Goal: Information Seeking & Learning: Check status

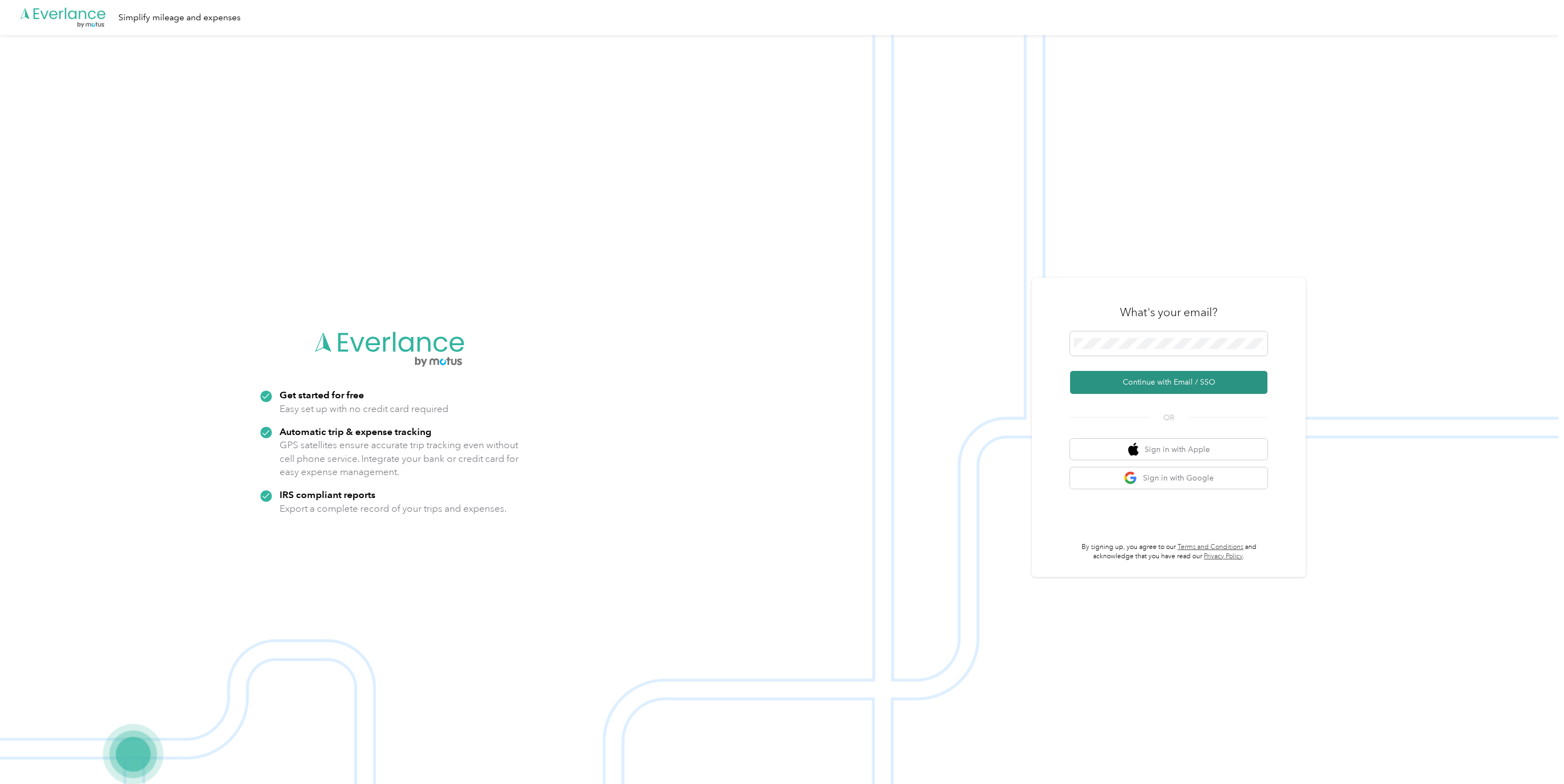
click at [1160, 377] on button "Continue with Email / SSO" at bounding box center [1168, 382] width 197 height 23
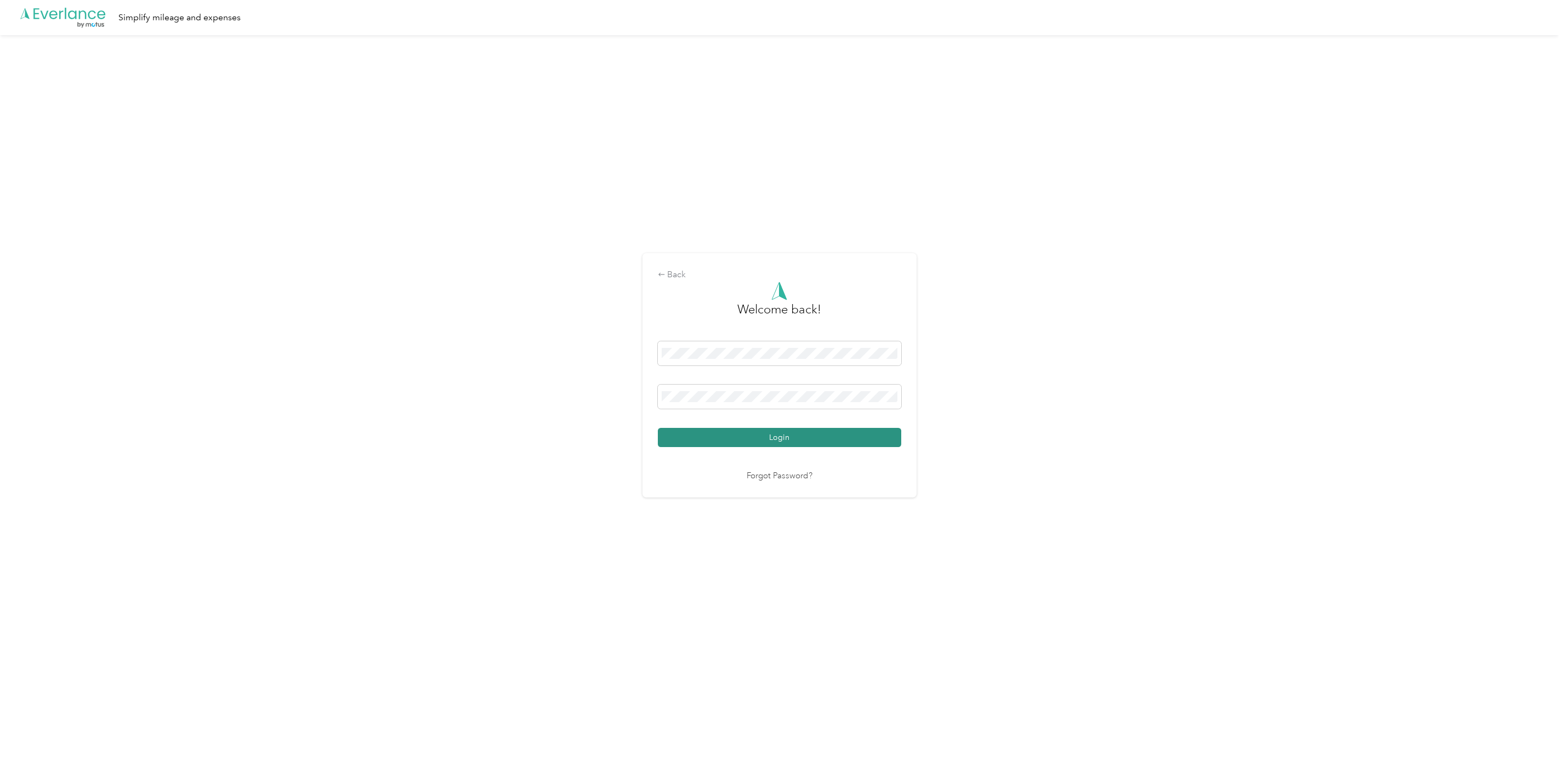
click at [791, 436] on button "Login" at bounding box center [779, 438] width 243 height 19
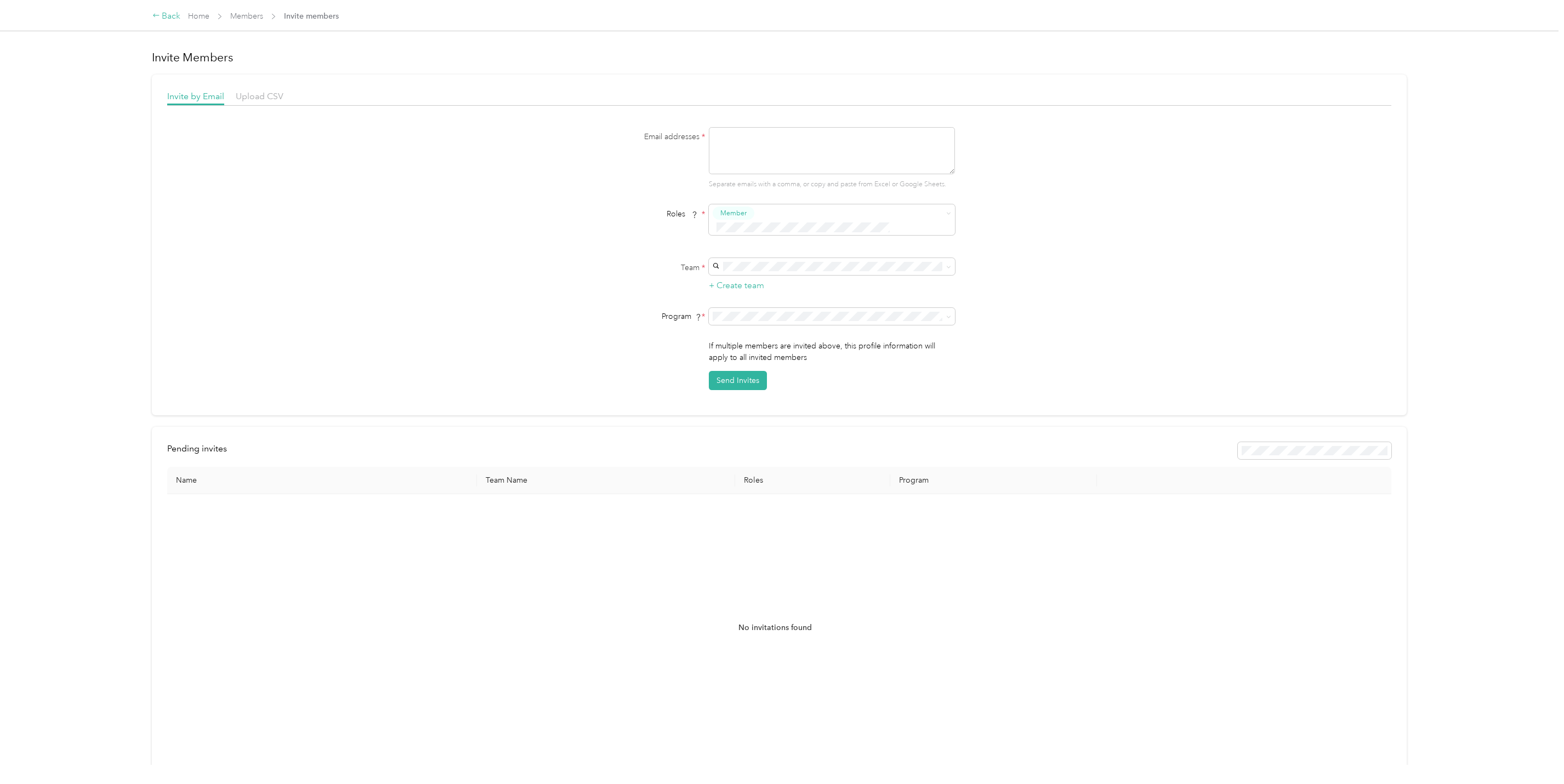
click at [172, 15] on div "Back" at bounding box center [166, 16] width 29 height 13
click at [246, 14] on link "Members" at bounding box center [246, 16] width 33 height 9
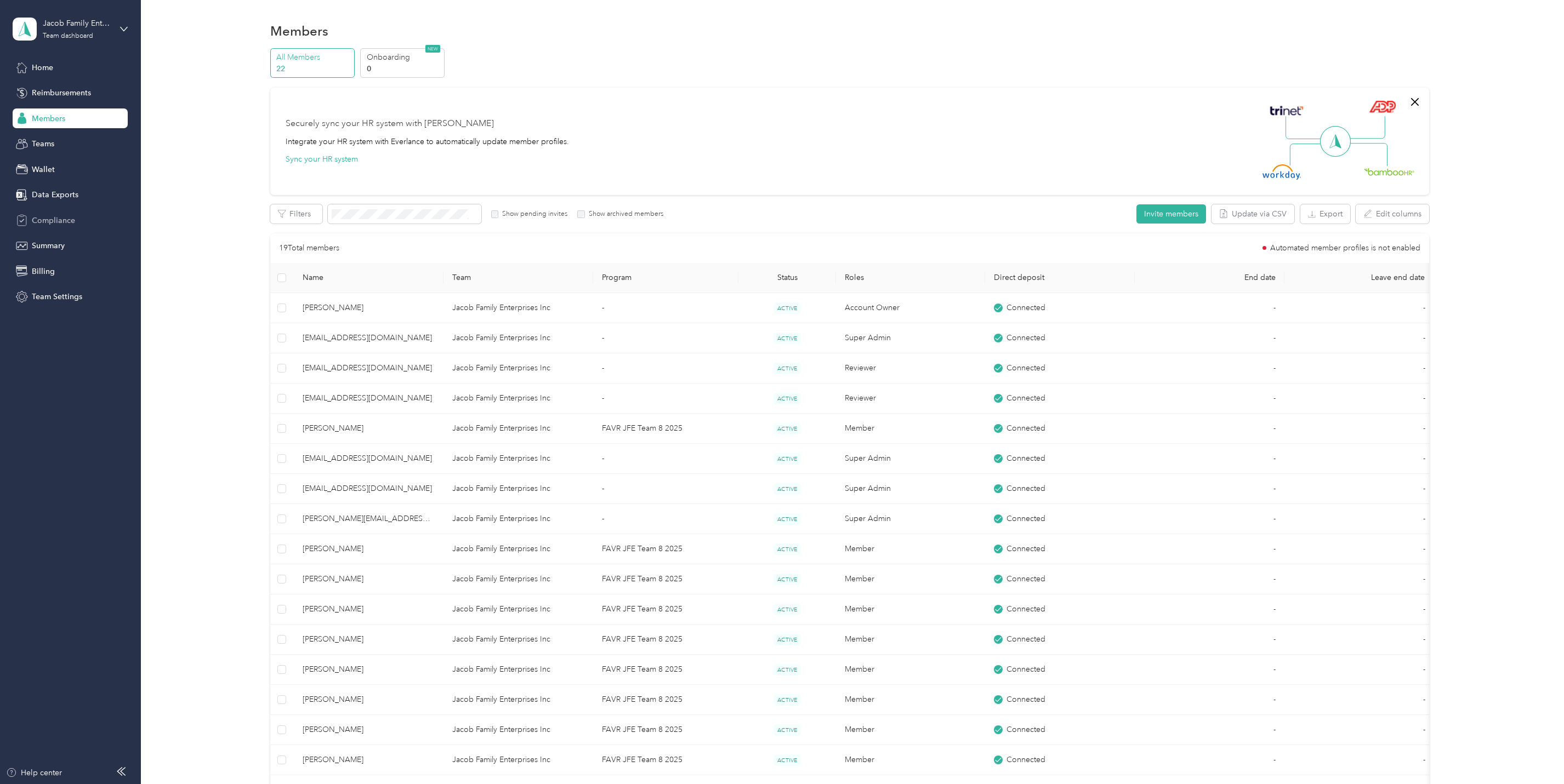
click at [51, 221] on span "Compliance" at bounding box center [53, 220] width 43 height 12
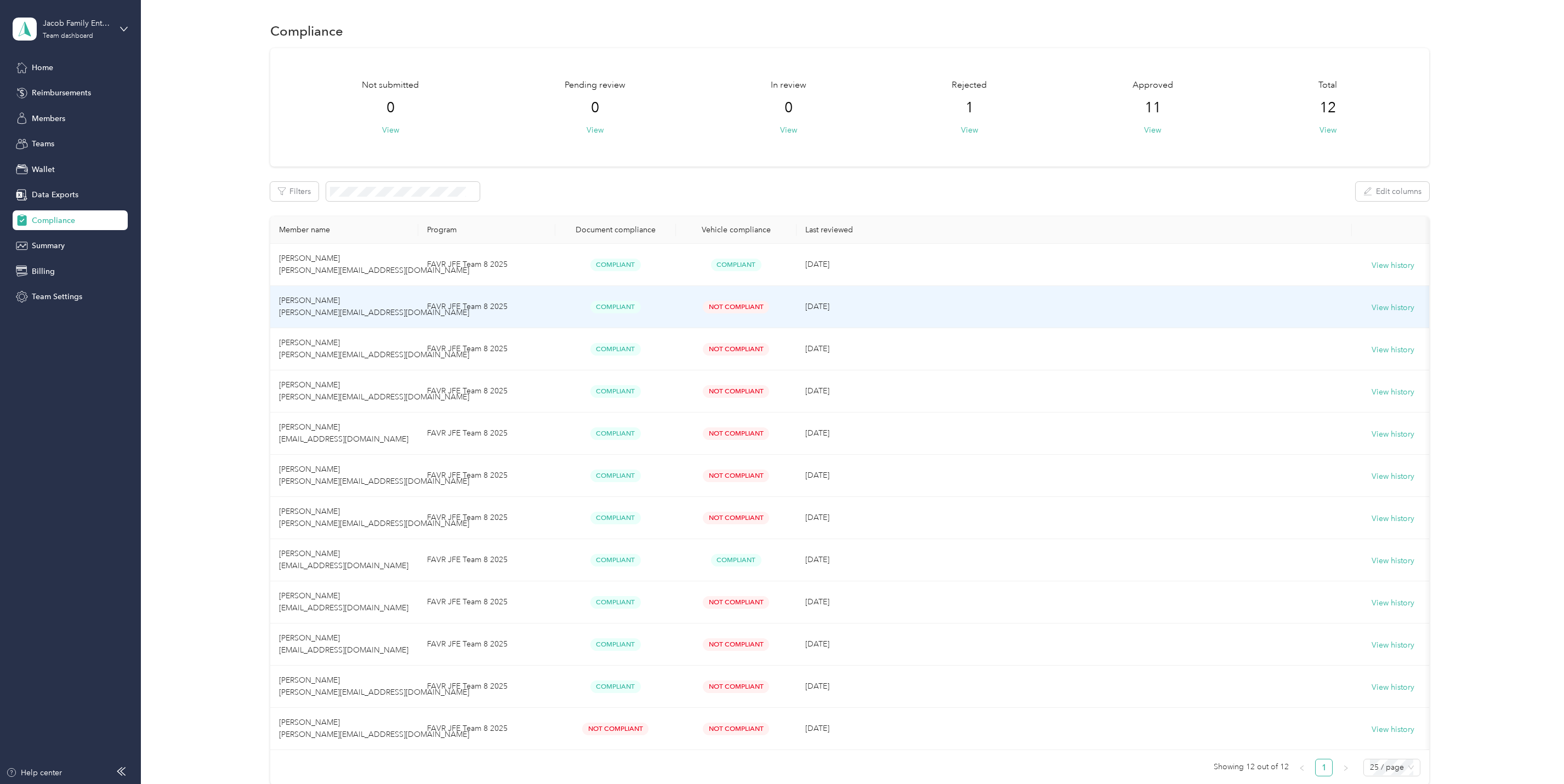
click at [534, 306] on td "FAVR JFE Team 8 2025" at bounding box center [487, 307] width 137 height 42
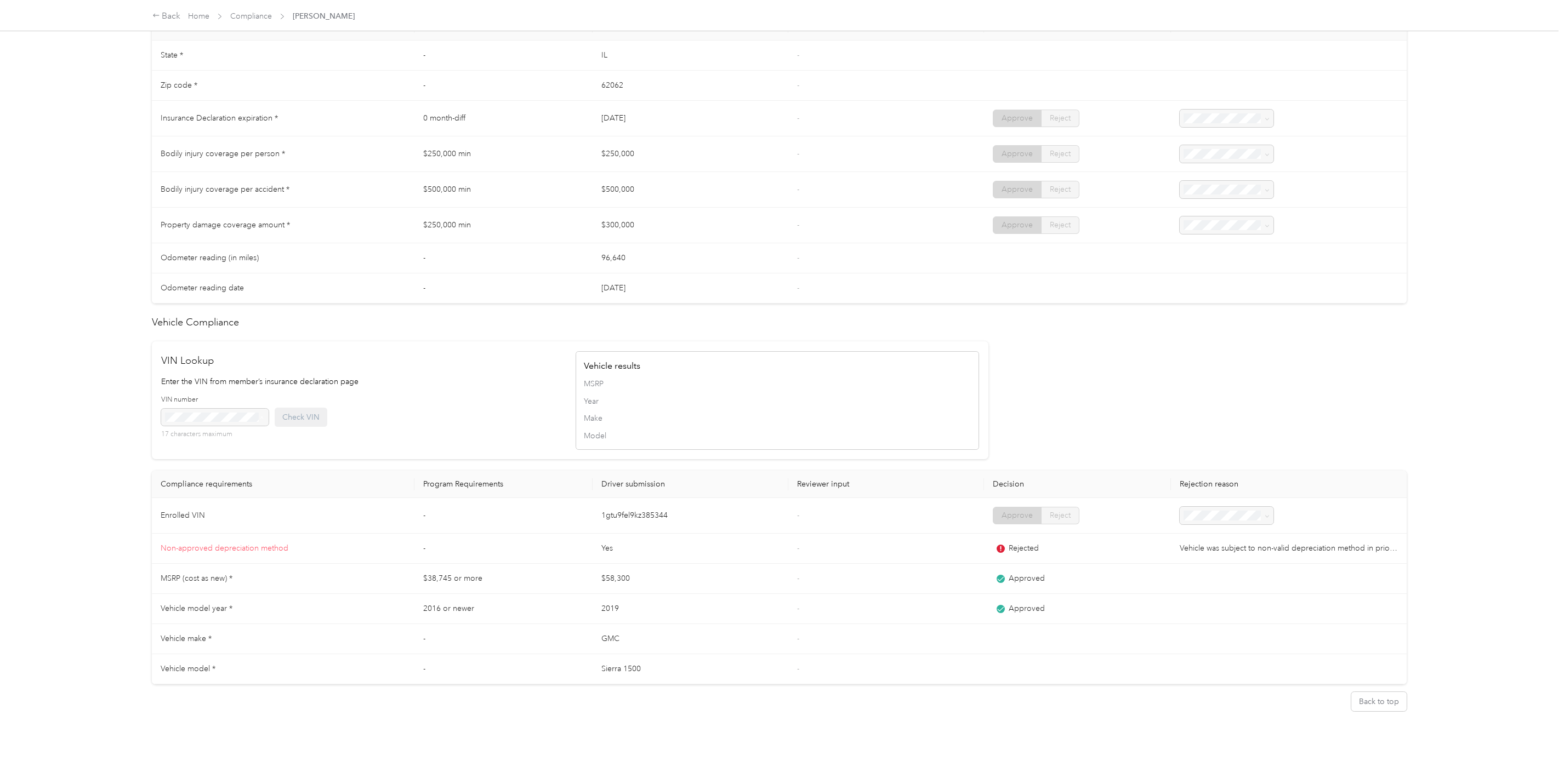
scroll to position [551, 0]
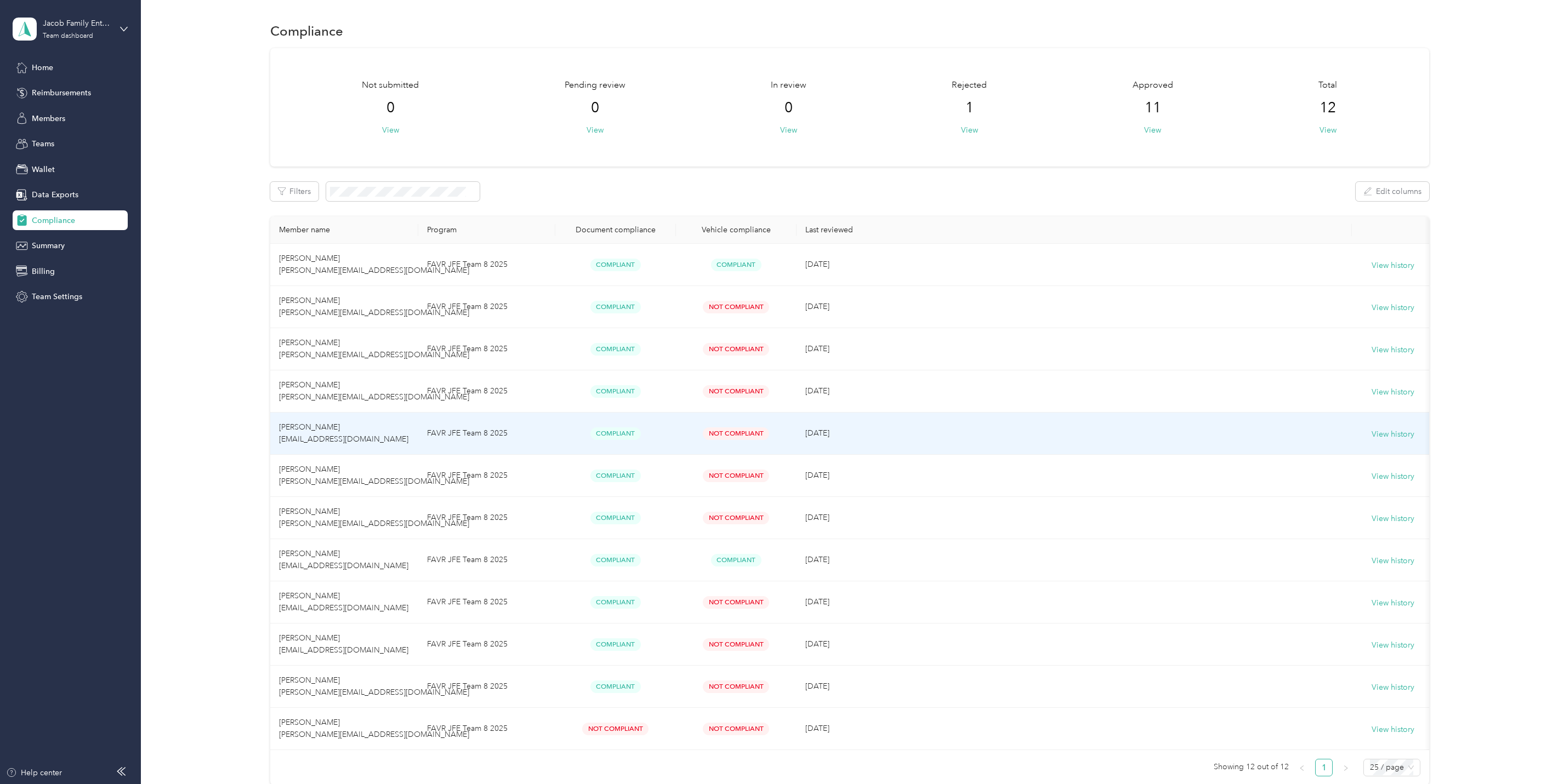
click at [342, 422] on td "[PERSON_NAME] [EMAIL_ADDRESS][DOMAIN_NAME]" at bounding box center [344, 434] width 148 height 42
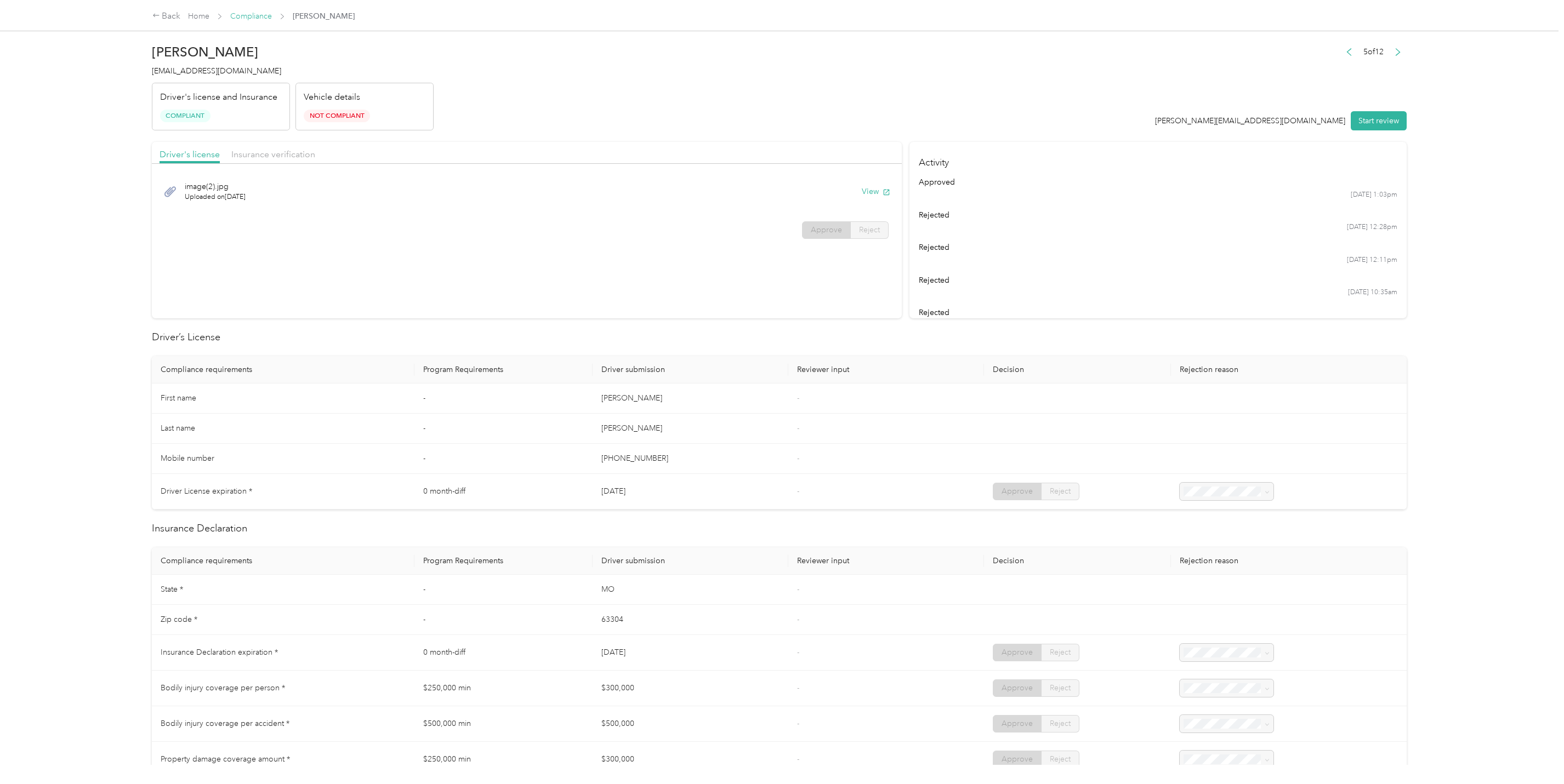
click at [254, 18] on link "Compliance" at bounding box center [251, 16] width 42 height 9
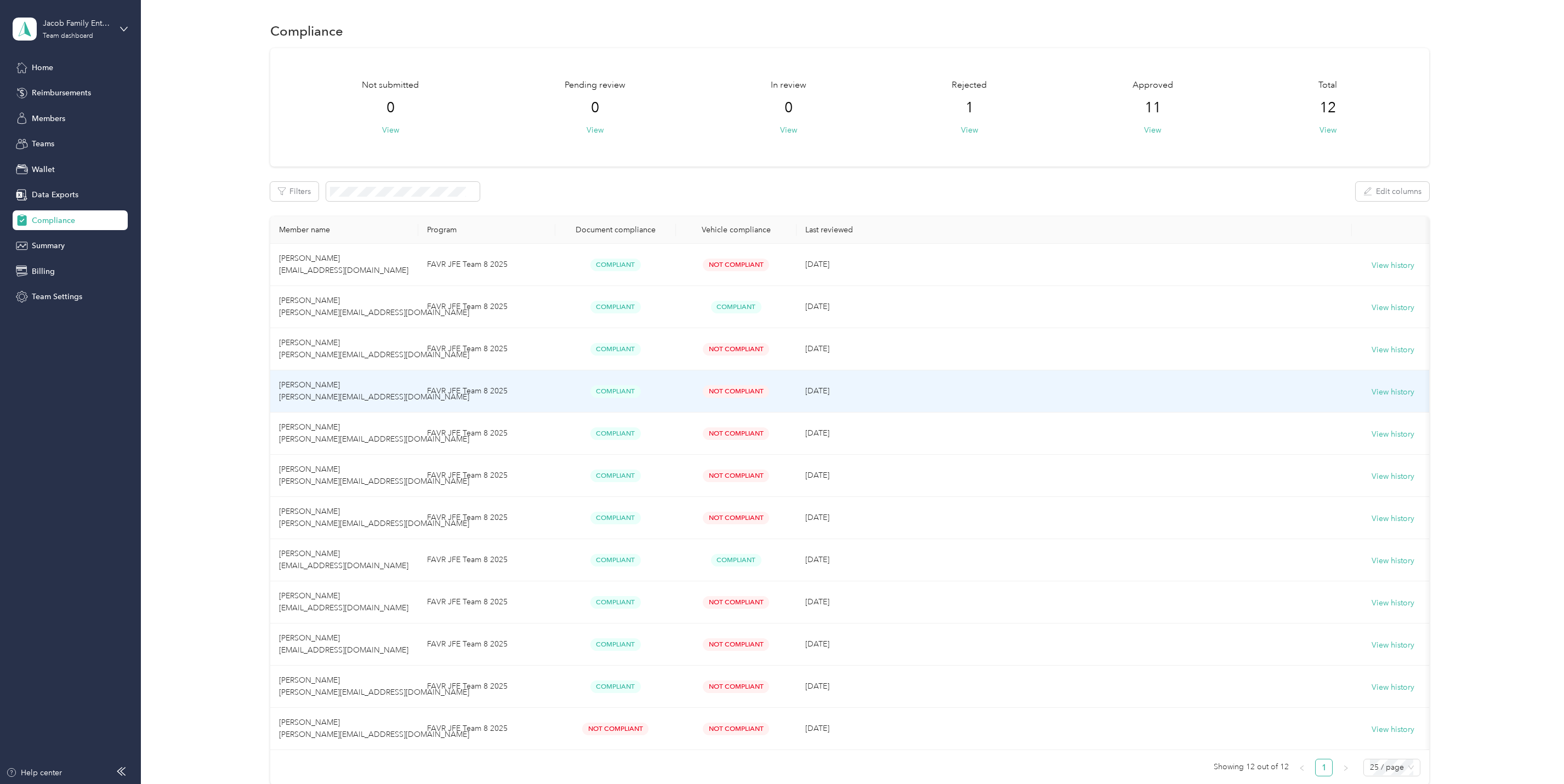
click at [321, 392] on td "[PERSON_NAME] [PERSON_NAME][EMAIL_ADDRESS][DOMAIN_NAME]" at bounding box center [344, 391] width 148 height 42
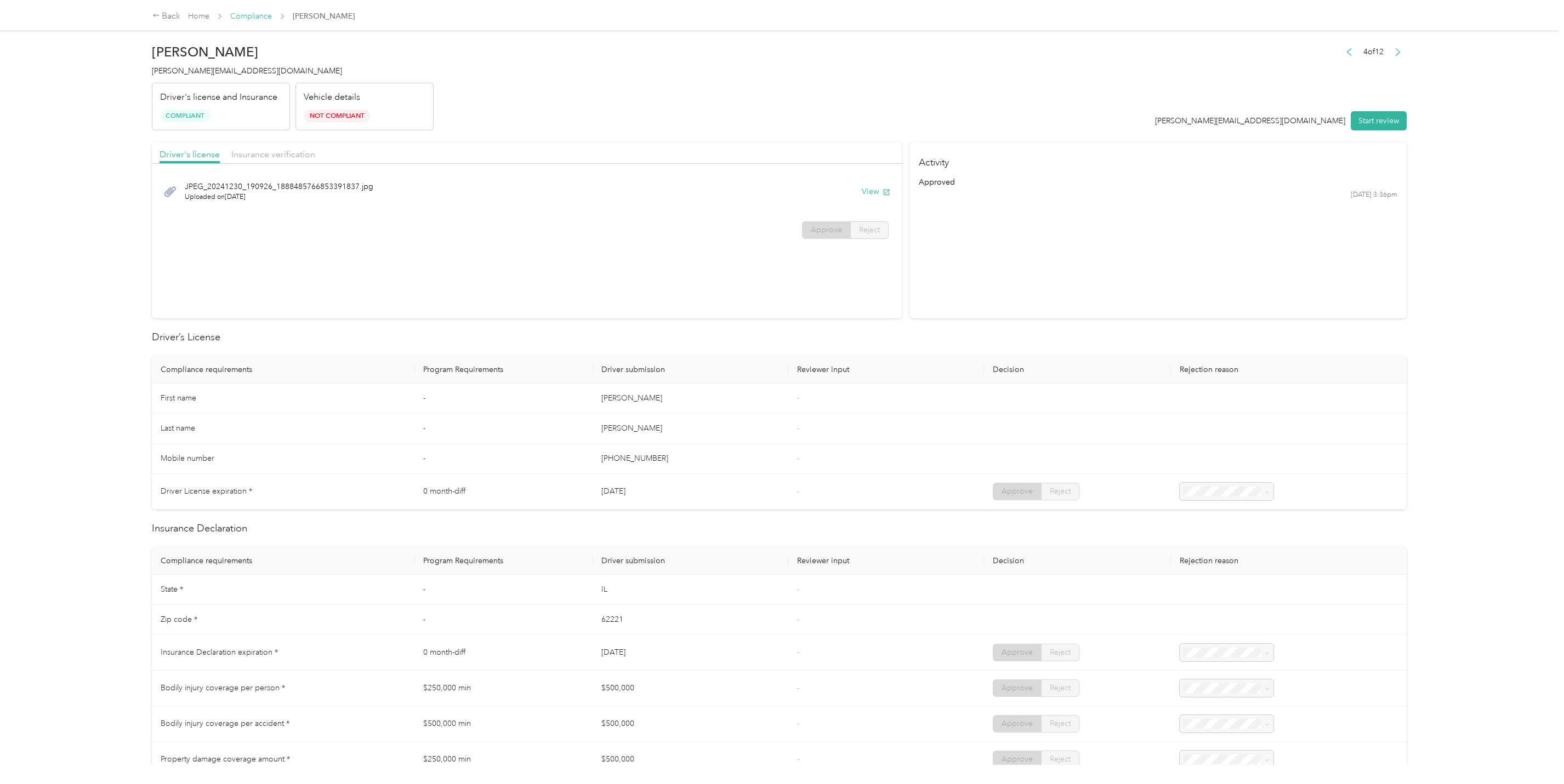
click at [248, 17] on link "Compliance" at bounding box center [251, 16] width 42 height 9
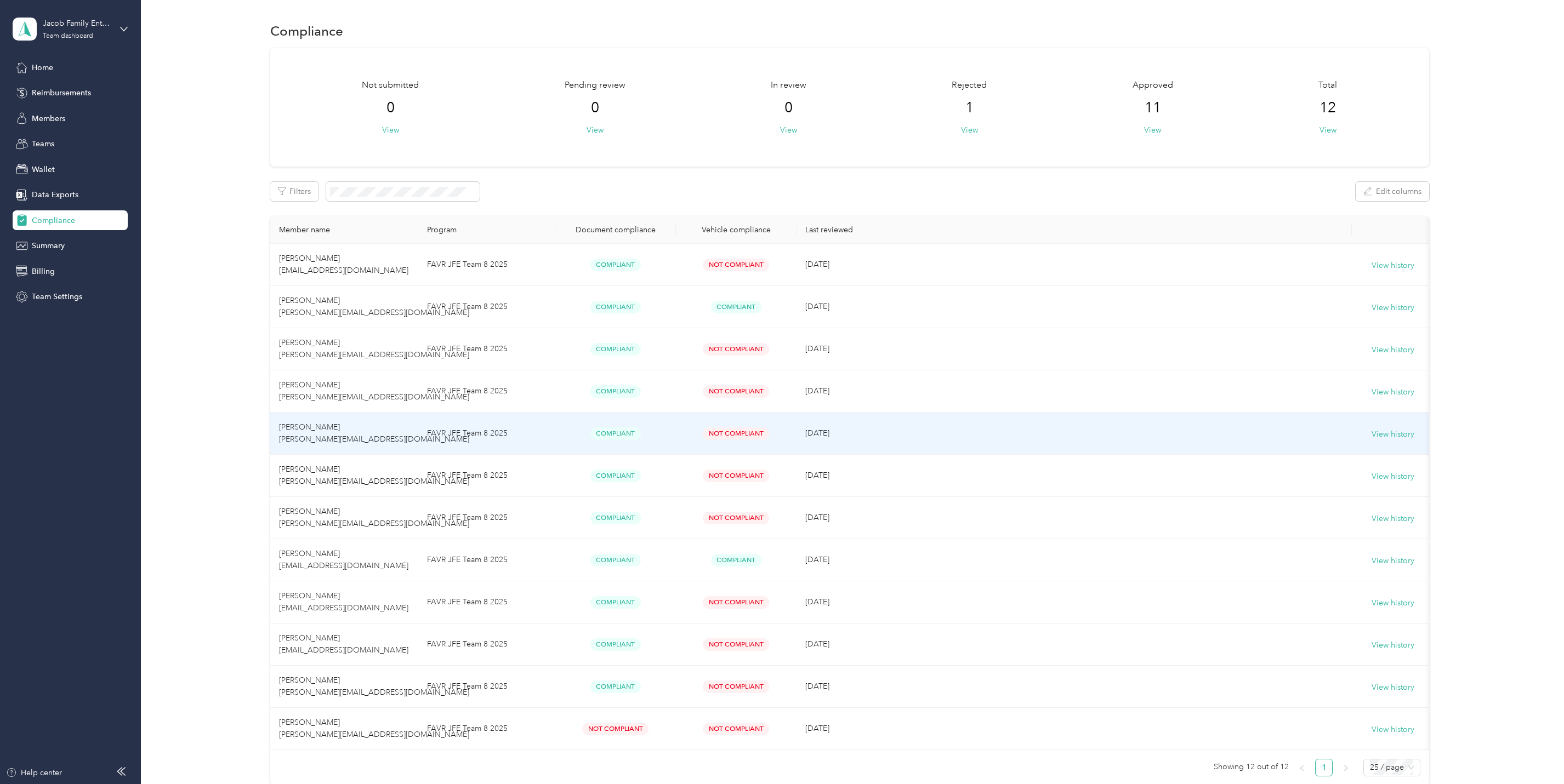
click at [337, 439] on span "[PERSON_NAME] [PERSON_NAME][EMAIL_ADDRESS][DOMAIN_NAME]" at bounding box center [374, 433] width 190 height 21
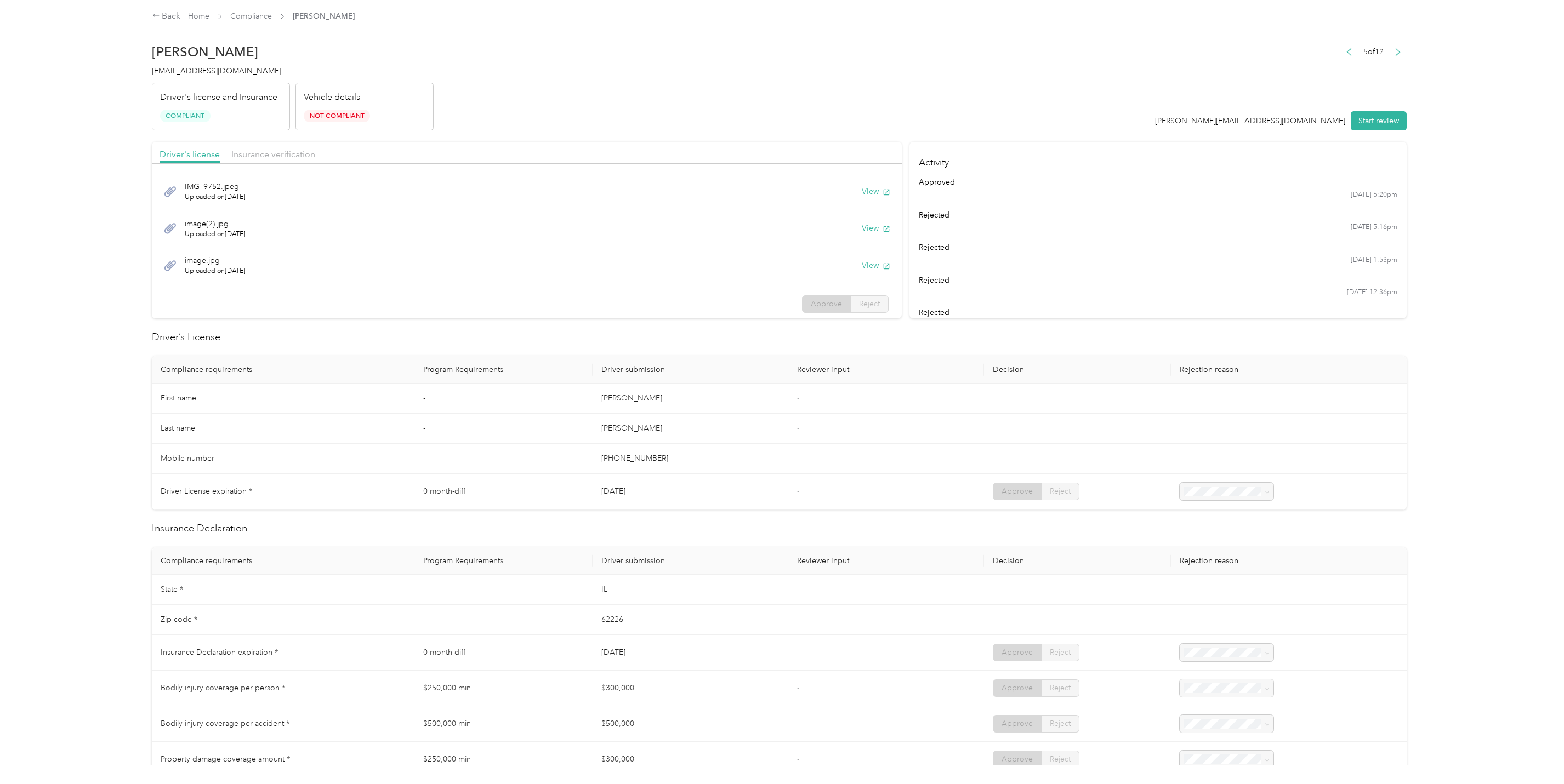
click at [257, 8] on div "Back Home Compliance [PERSON_NAME]" at bounding box center [782, 15] width 1304 height 31
click at [252, 20] on span "Compliance" at bounding box center [251, 16] width 42 height 12
click at [251, 12] on link "Compliance" at bounding box center [251, 16] width 42 height 9
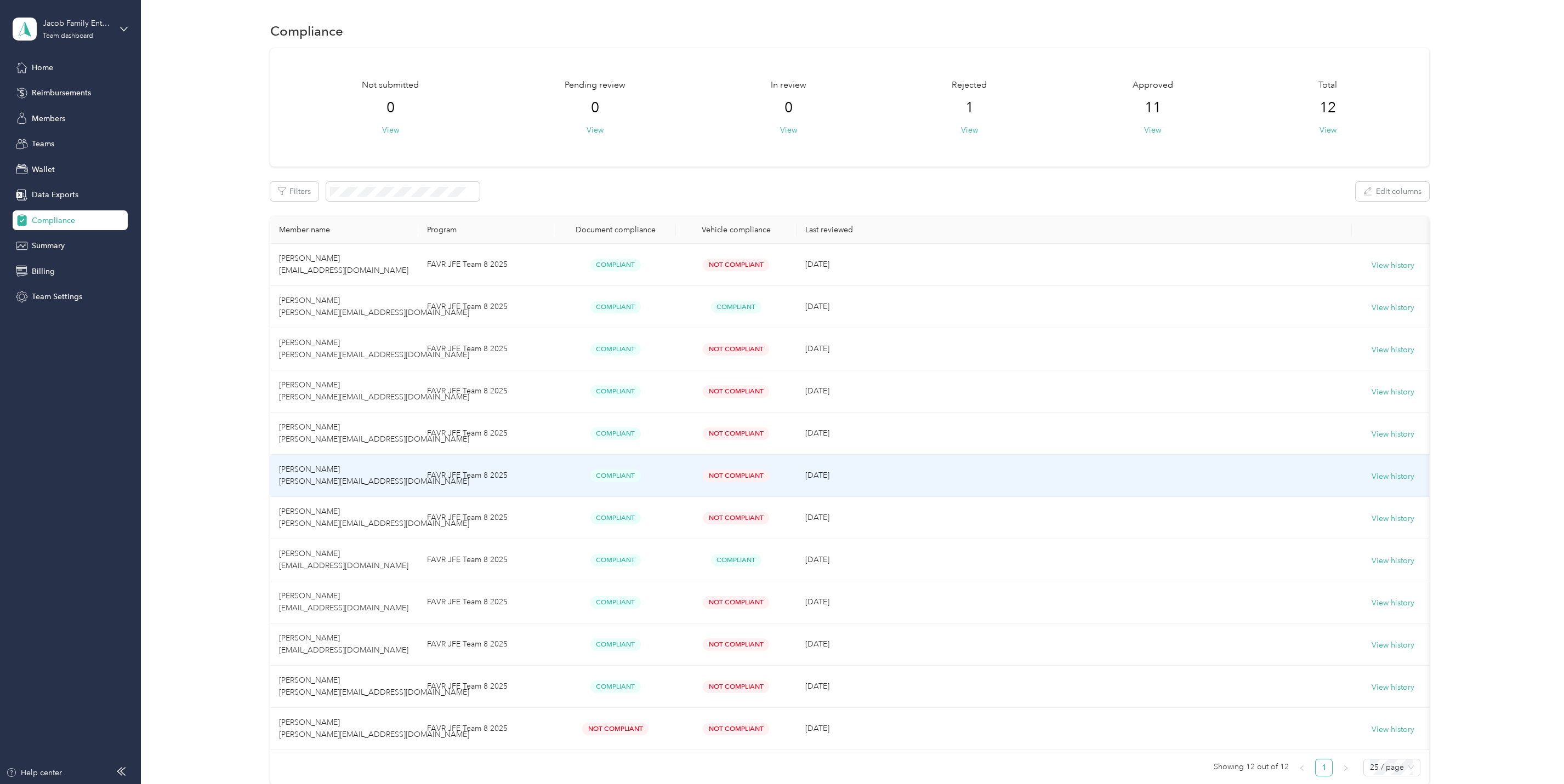
click at [335, 474] on span "[PERSON_NAME] [PERSON_NAME][EMAIL_ADDRESS][DOMAIN_NAME]" at bounding box center [374, 475] width 190 height 21
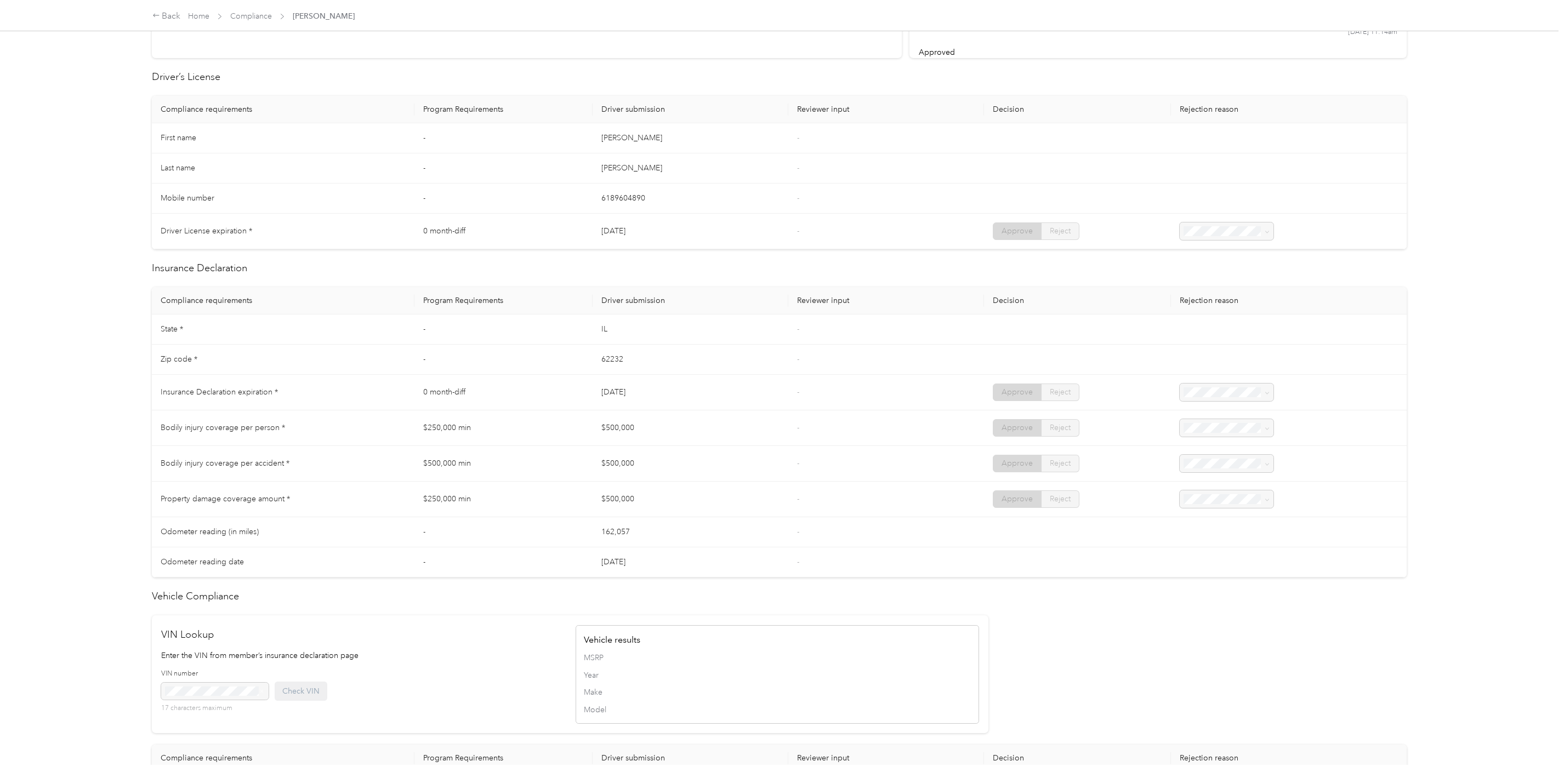
scroll to position [109, 0]
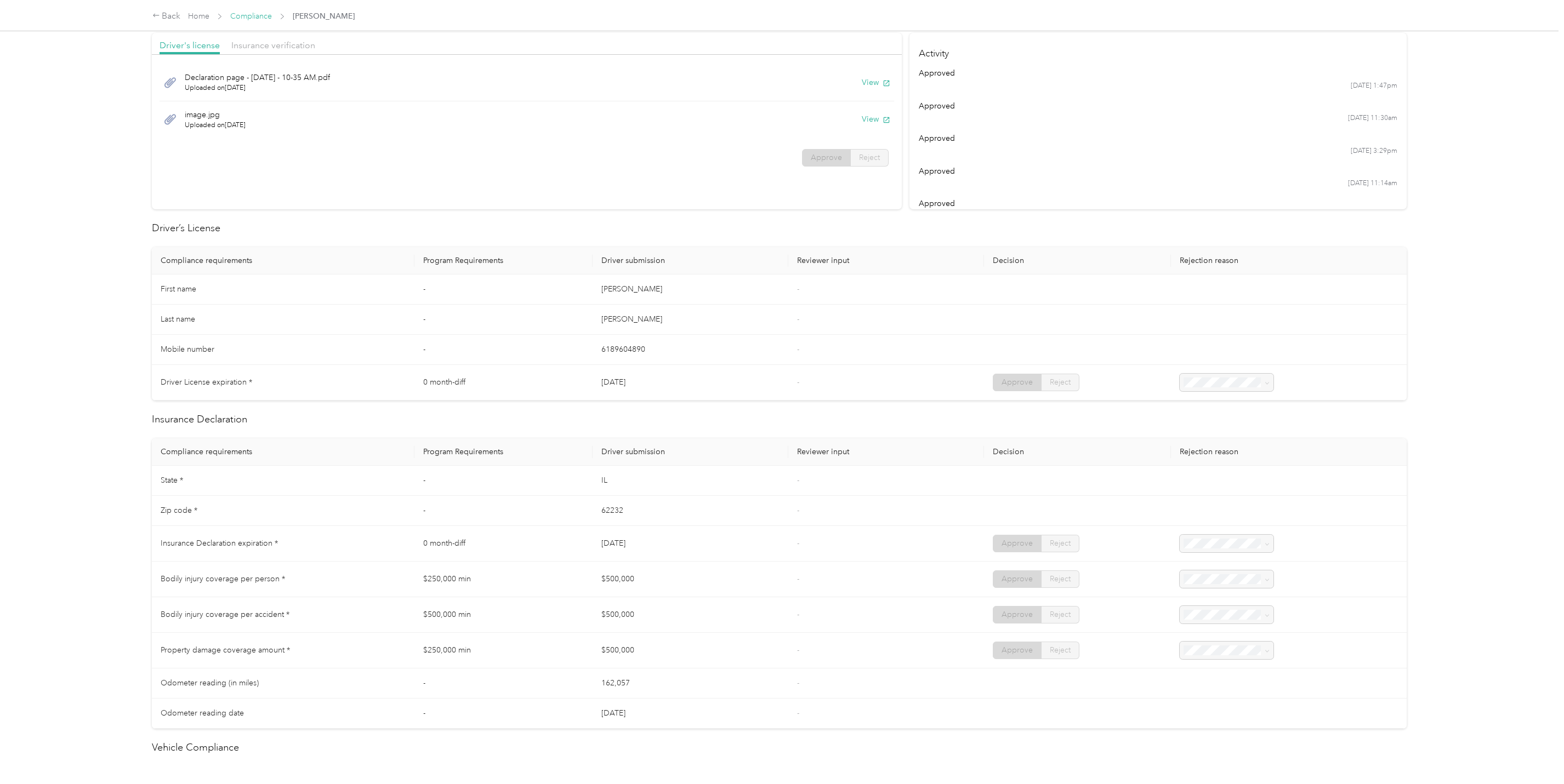
click at [244, 17] on link "Compliance" at bounding box center [251, 16] width 42 height 9
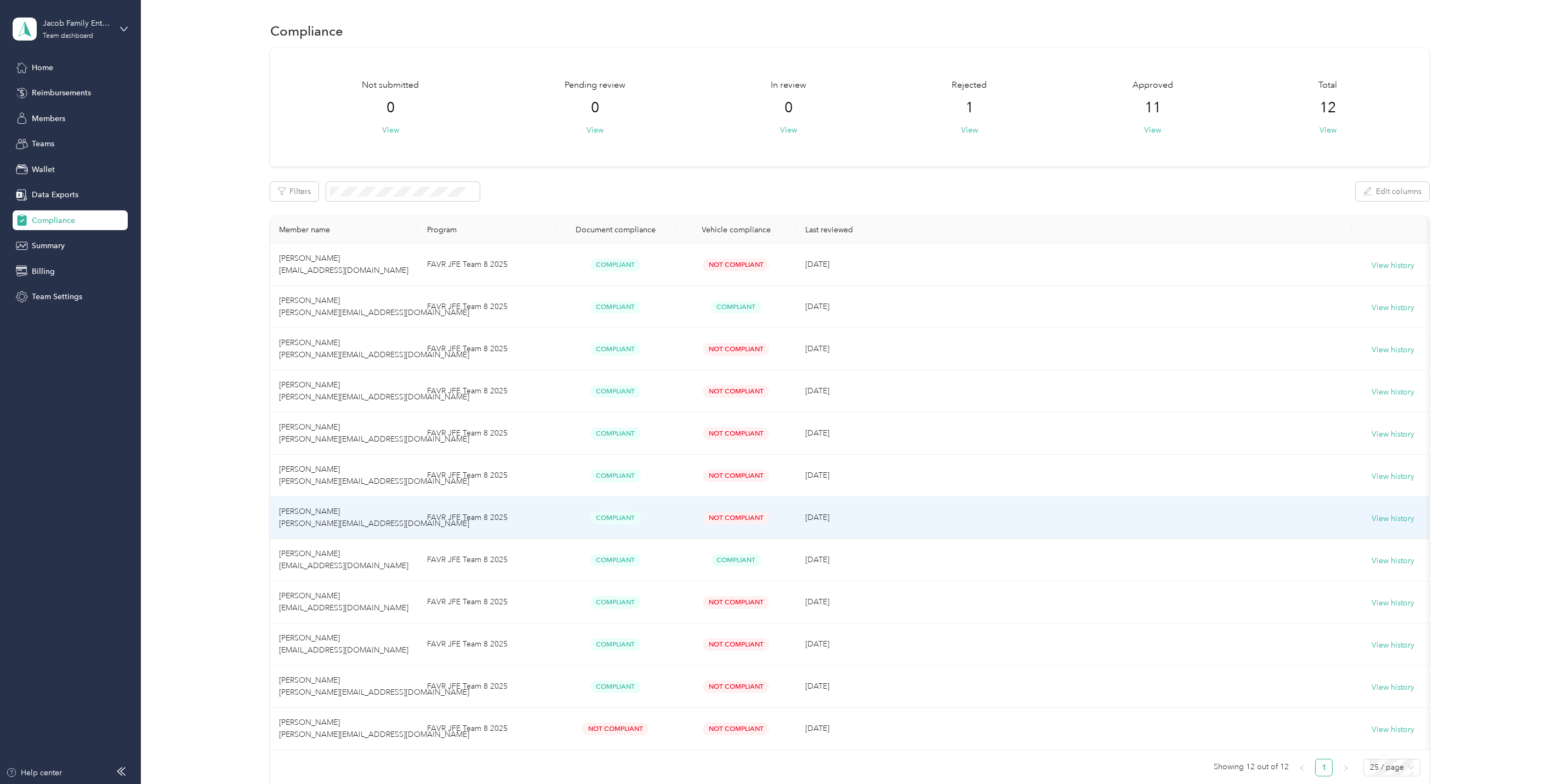
click at [330, 520] on span "[PERSON_NAME] [PERSON_NAME][EMAIL_ADDRESS][DOMAIN_NAME]" at bounding box center [374, 517] width 190 height 21
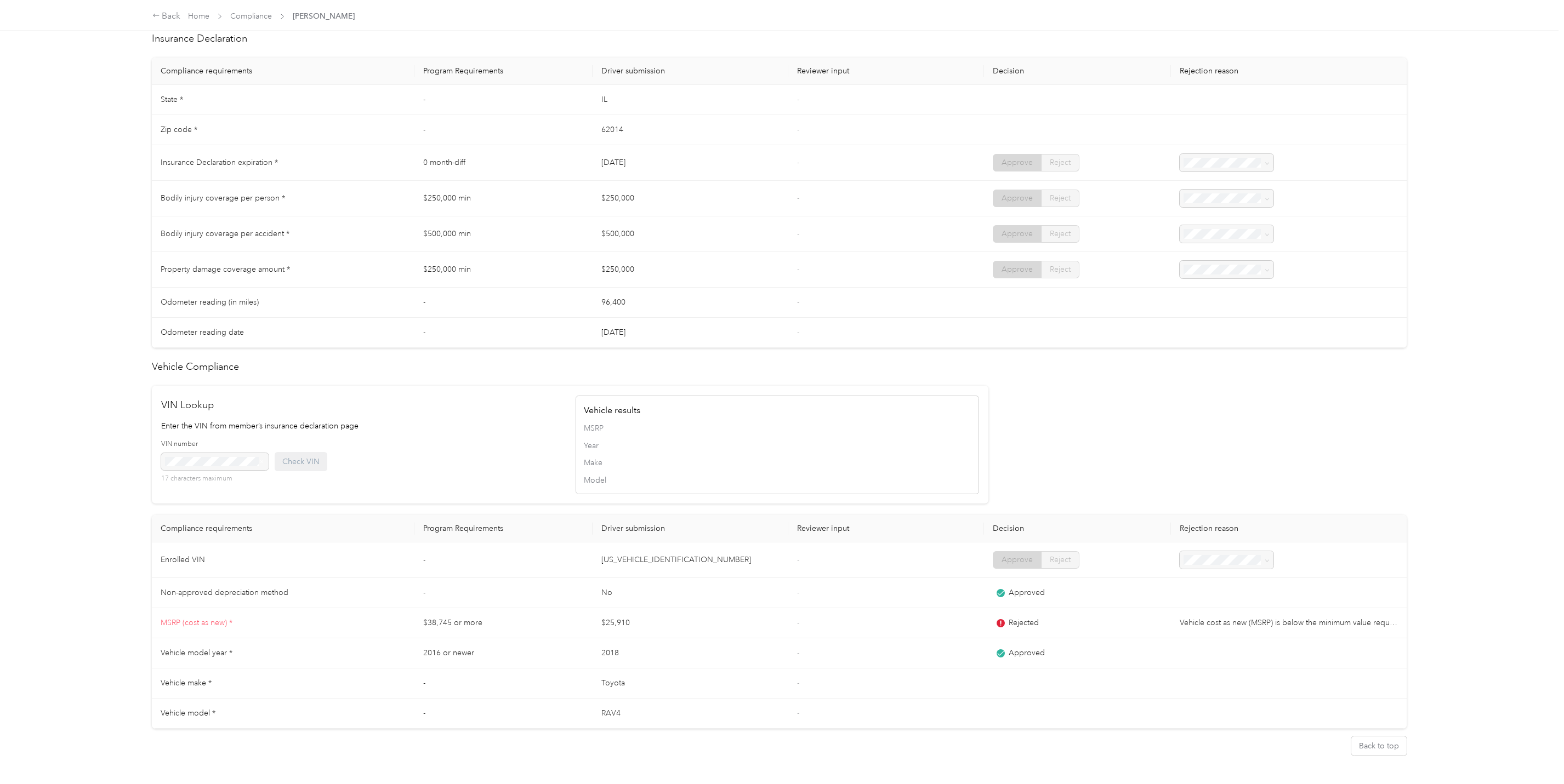
scroll to position [493, 0]
click at [257, 19] on link "Compliance" at bounding box center [251, 16] width 42 height 9
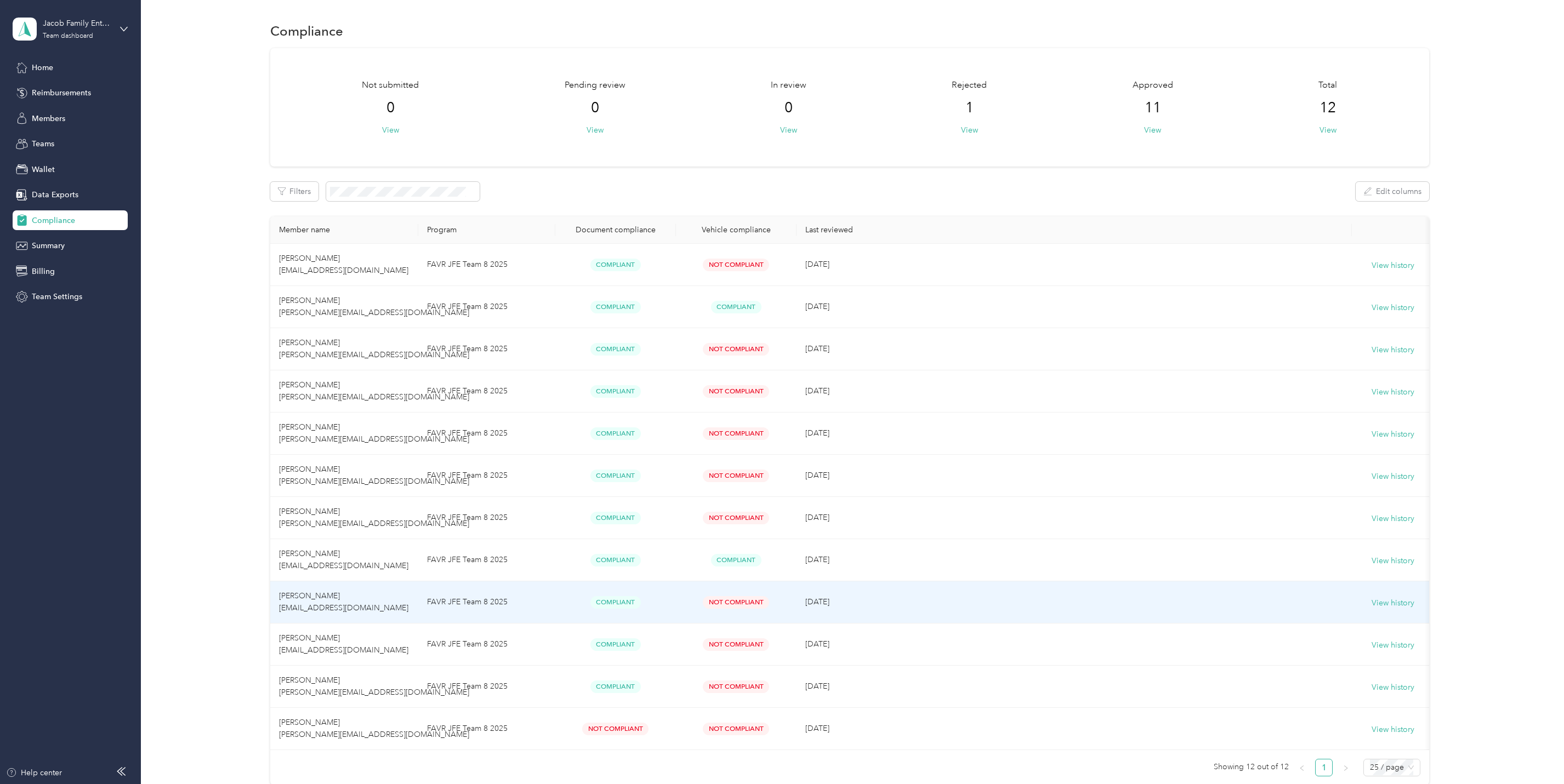
click at [325, 598] on span "[PERSON_NAME] [EMAIL_ADDRESS][DOMAIN_NAME]" at bounding box center [344, 601] width 129 height 21
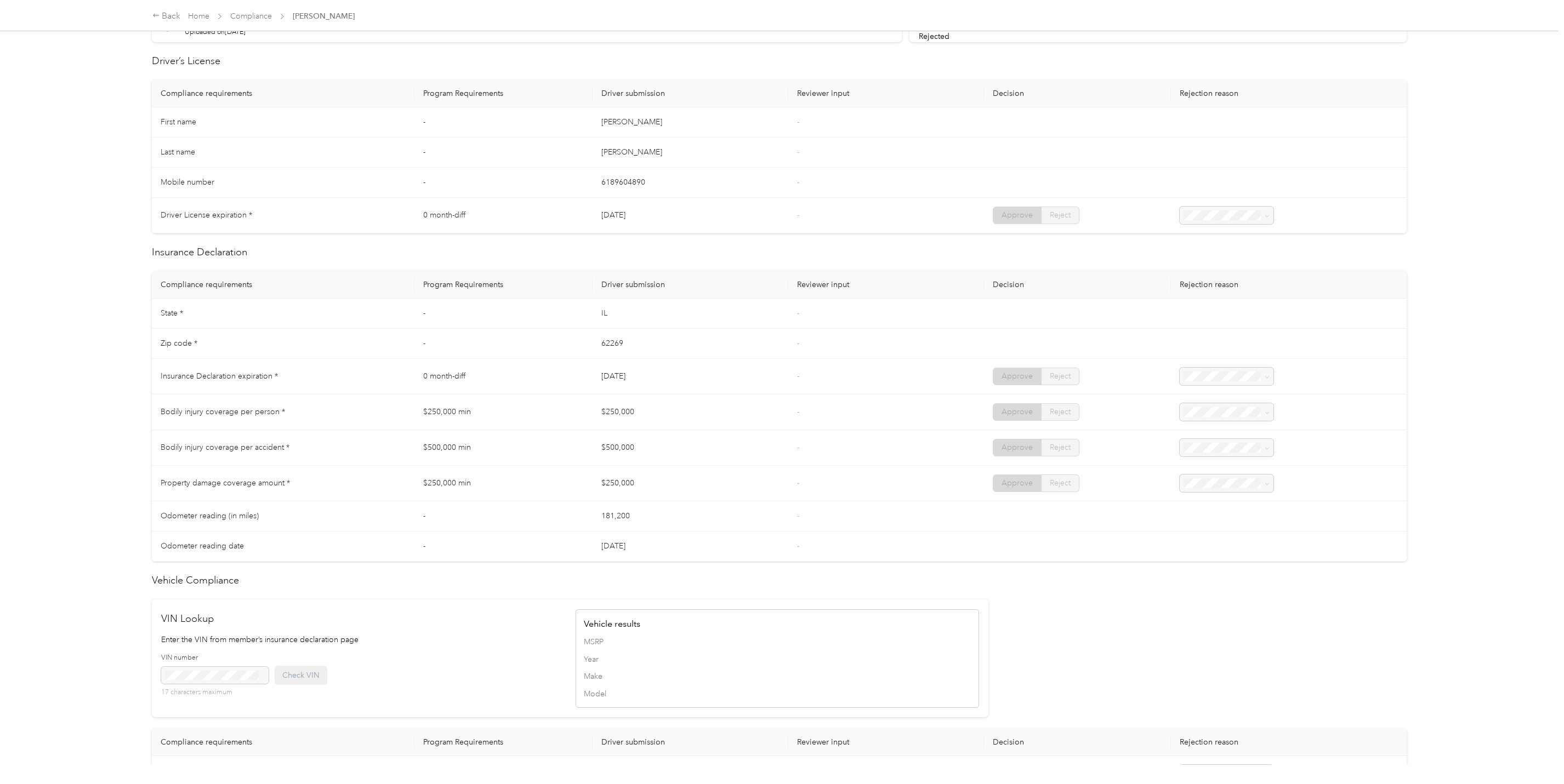
scroll to position [82, 0]
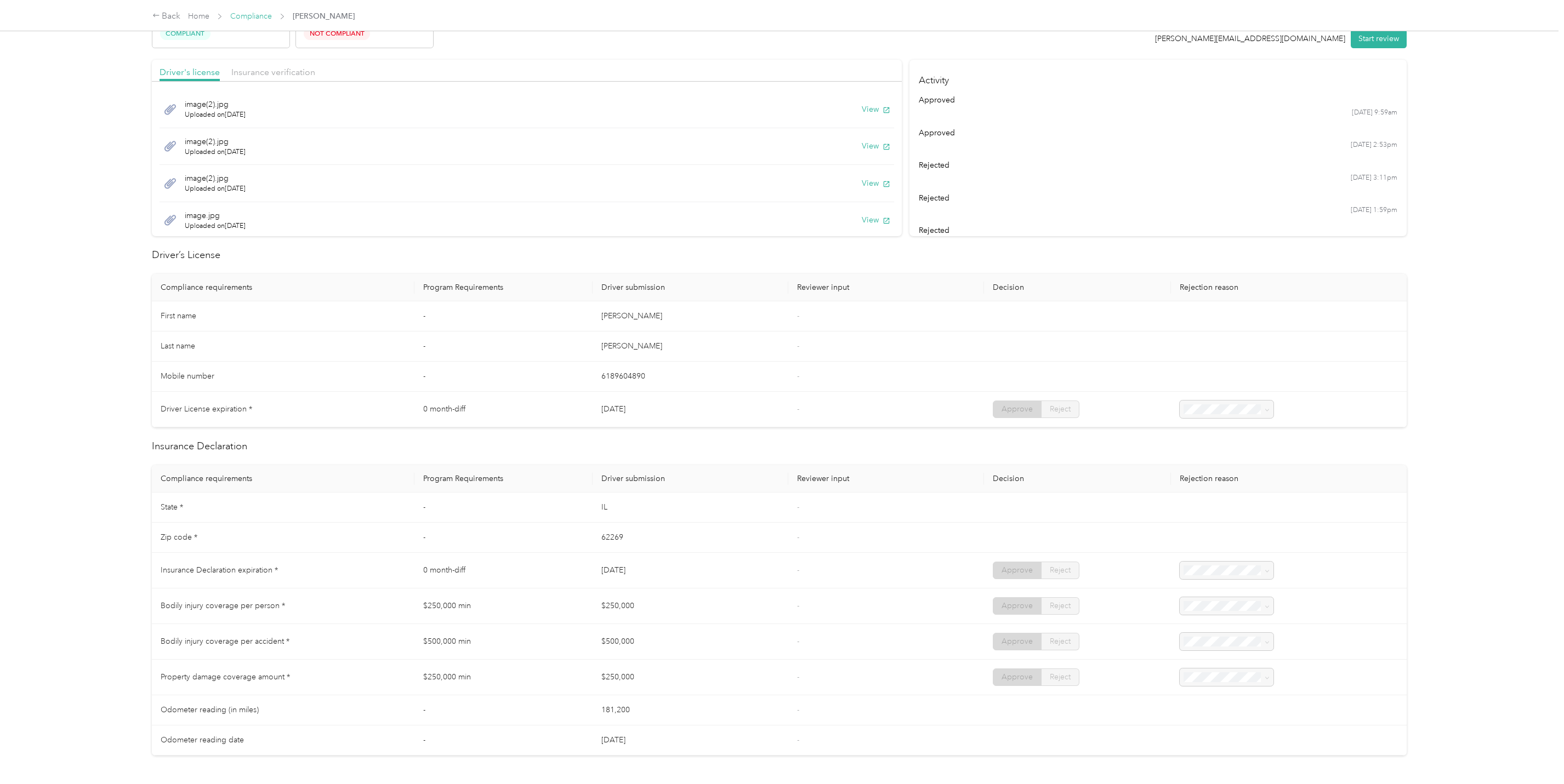
click at [243, 20] on link "Compliance" at bounding box center [251, 16] width 42 height 9
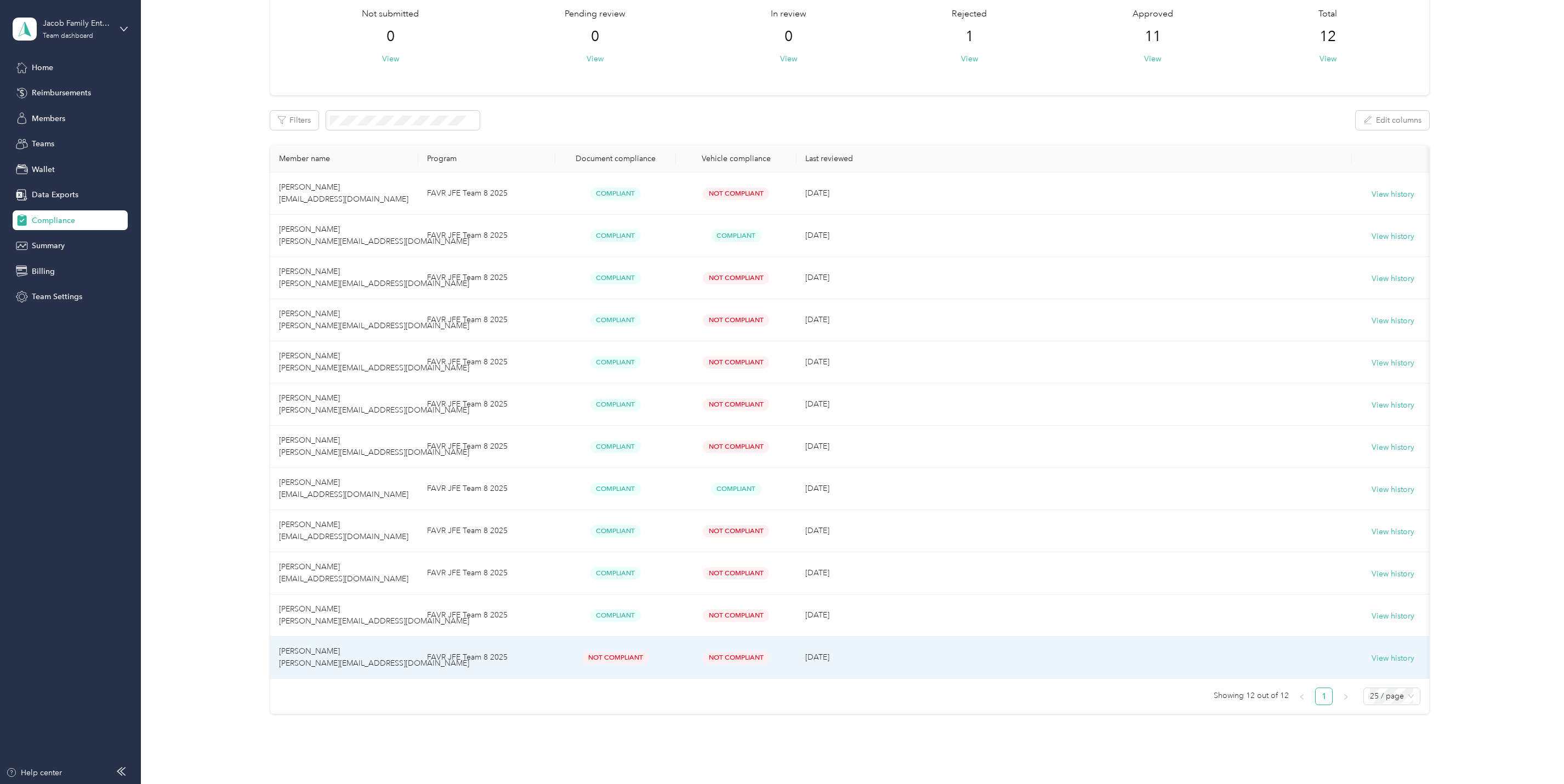
scroll to position [109, 0]
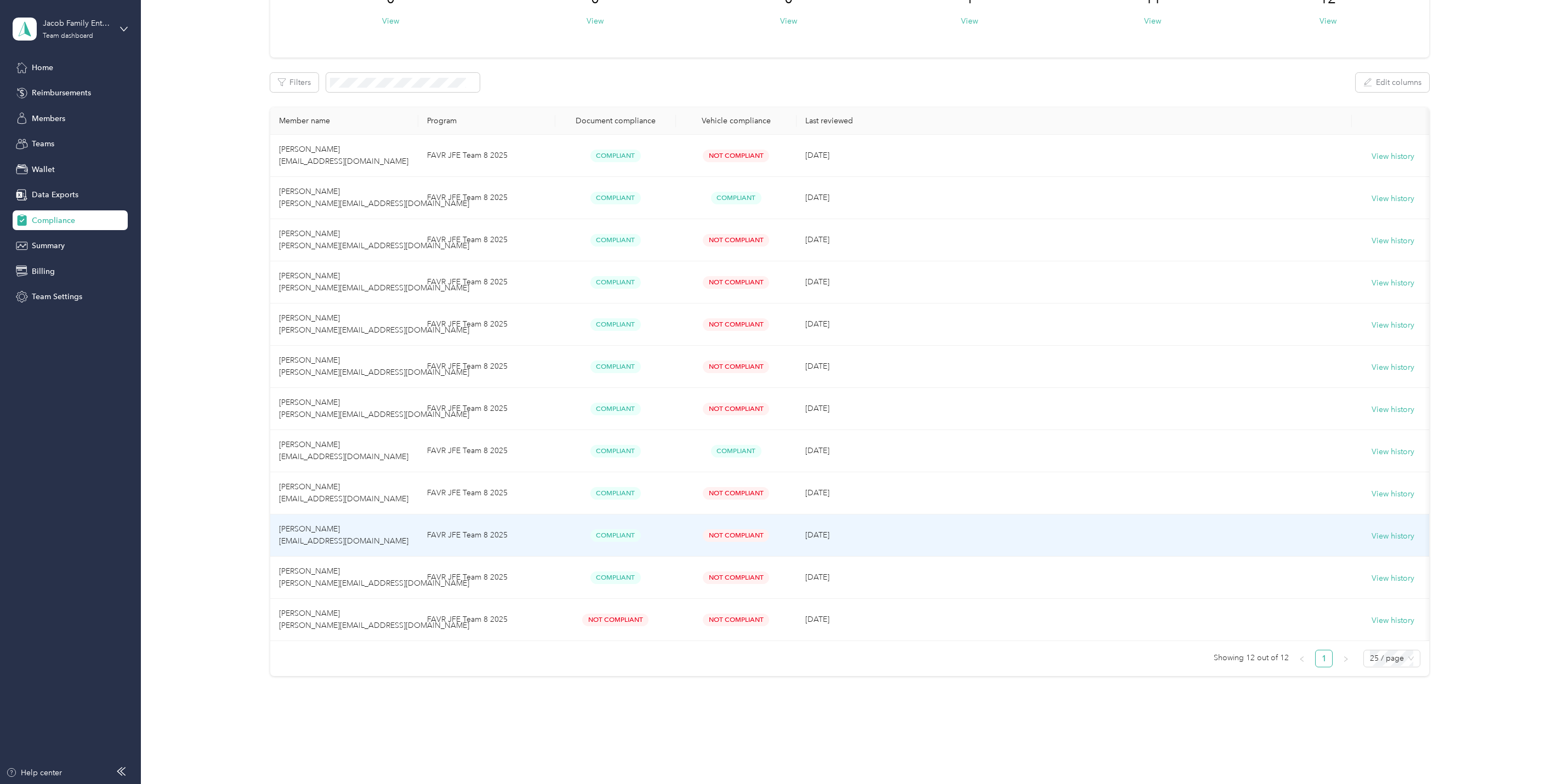
click at [345, 544] on span "[PERSON_NAME] [EMAIL_ADDRESS][DOMAIN_NAME]" at bounding box center [344, 535] width 129 height 21
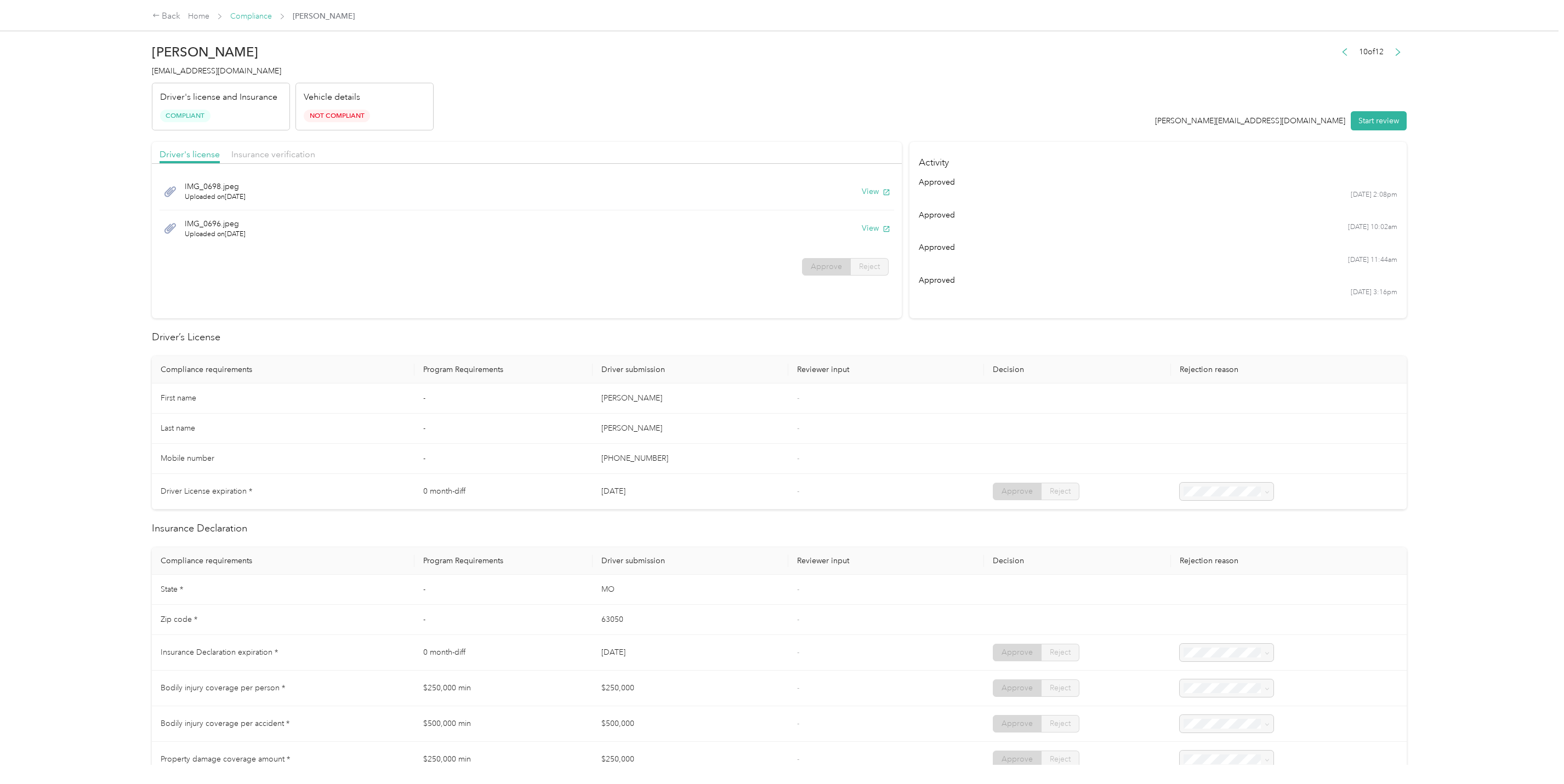
click at [255, 13] on link "Compliance" at bounding box center [251, 16] width 42 height 9
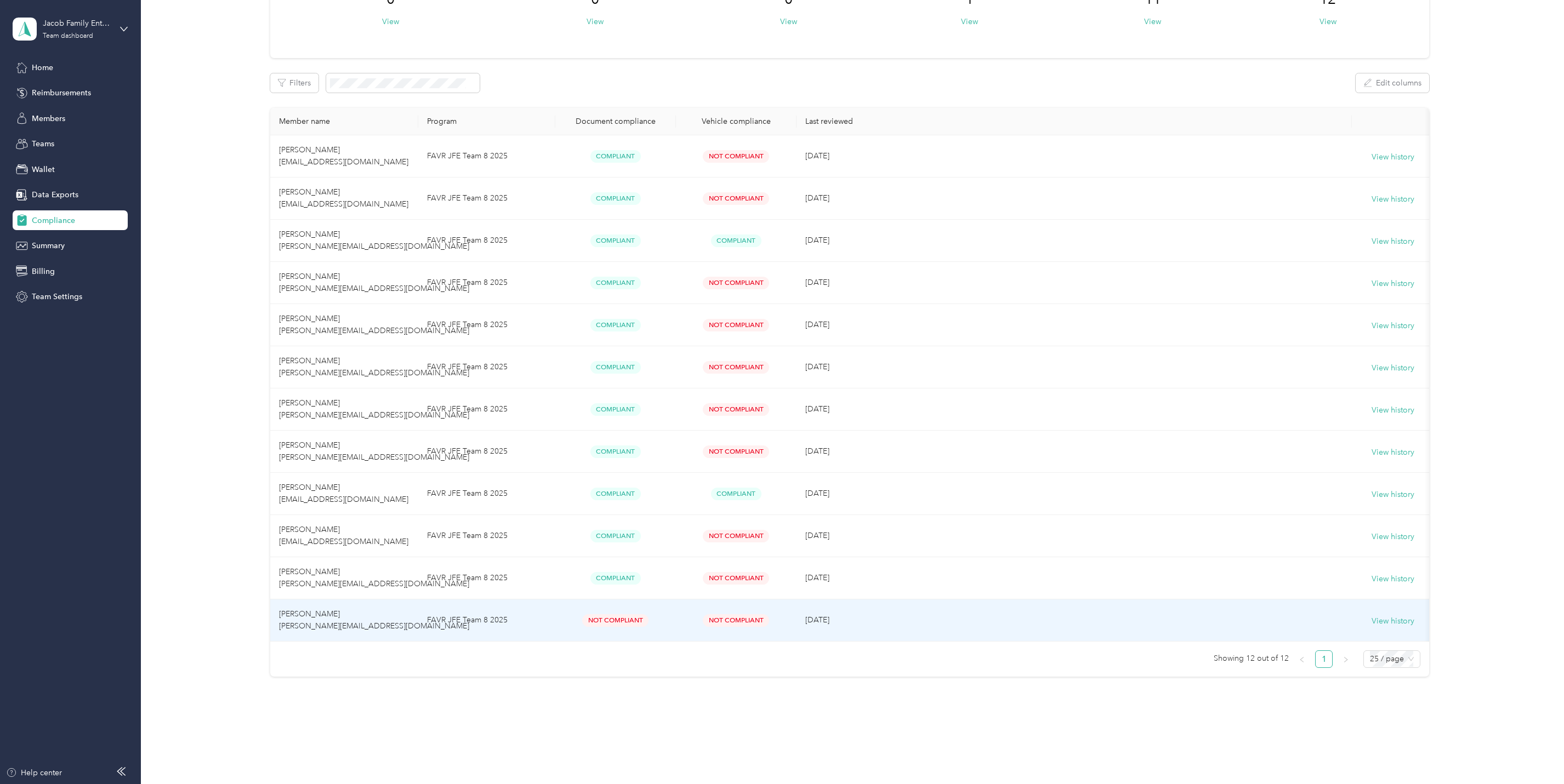
scroll to position [109, 0]
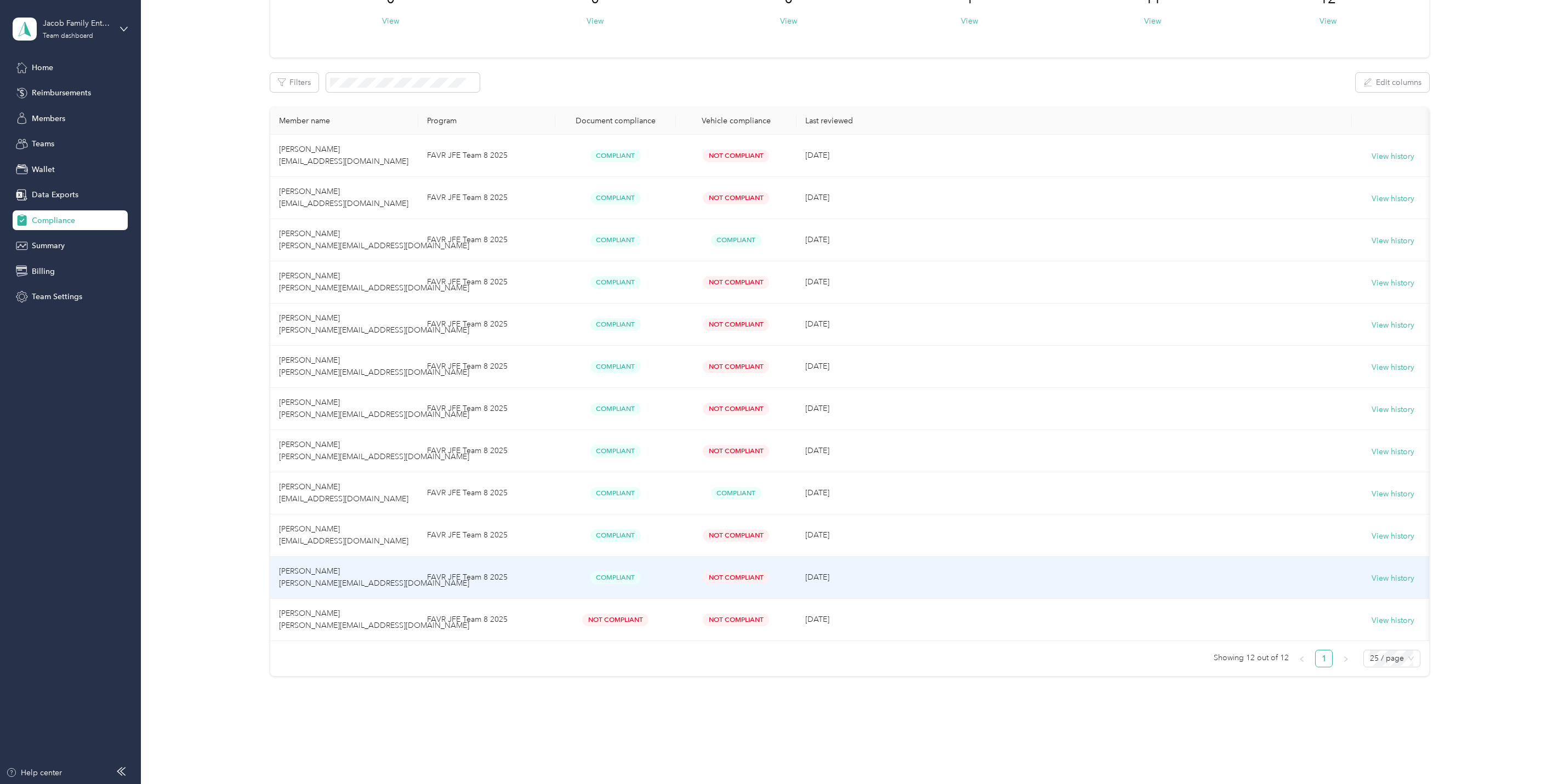
click at [318, 581] on span "[PERSON_NAME] [PERSON_NAME][EMAIL_ADDRESS][DOMAIN_NAME]" at bounding box center [374, 577] width 190 height 21
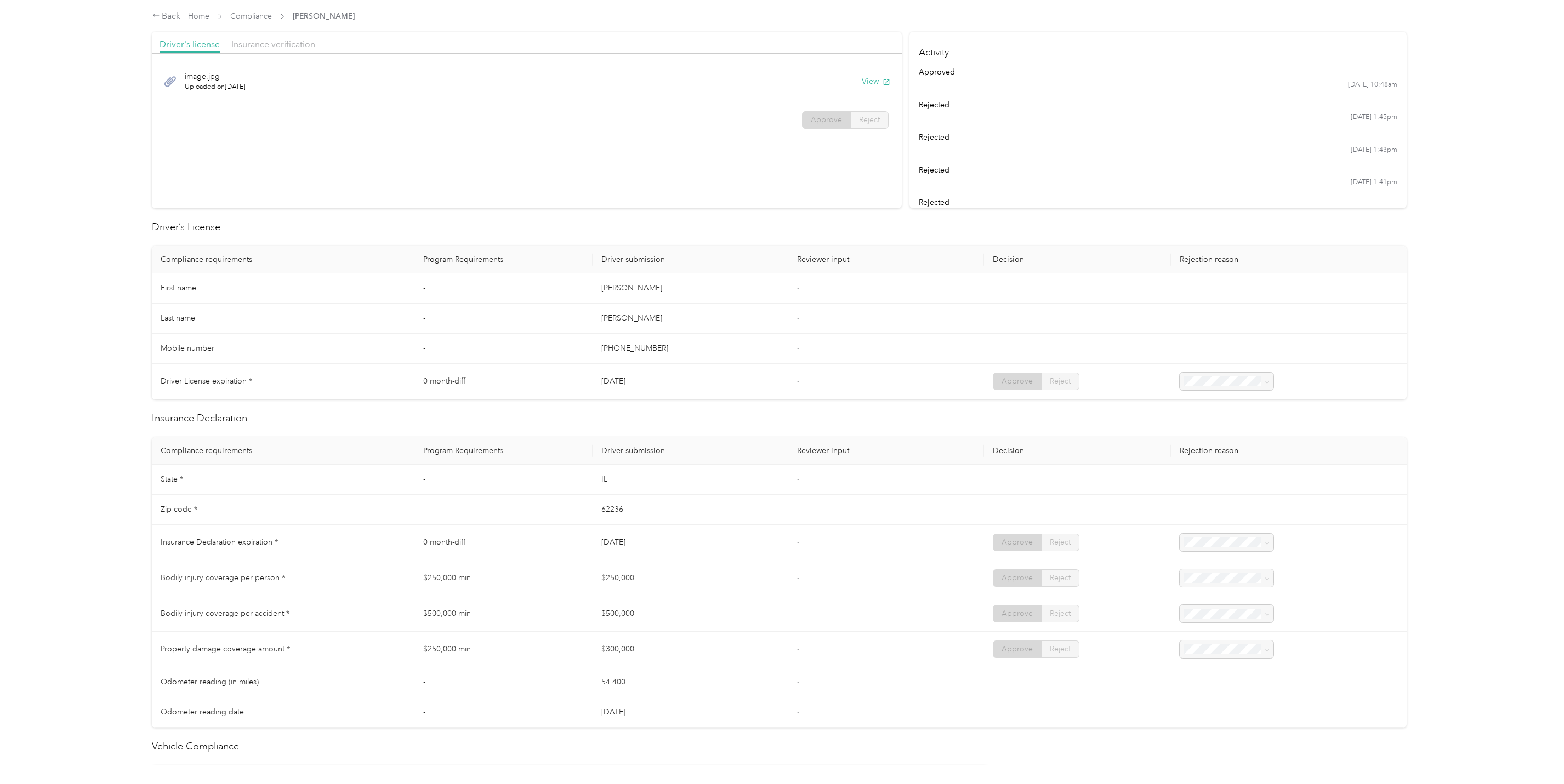
scroll to position [3, 0]
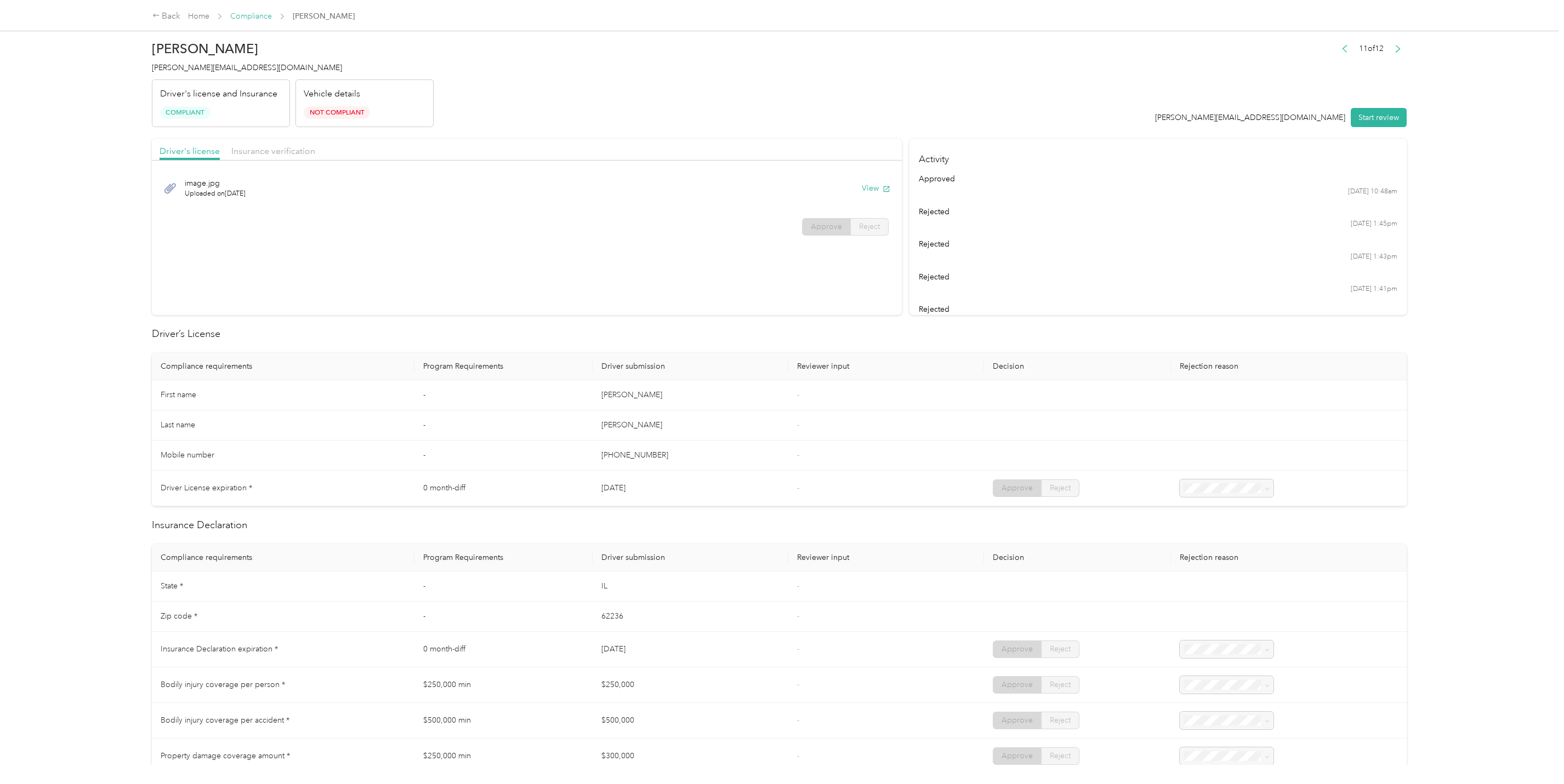
click at [246, 17] on link "Compliance" at bounding box center [251, 16] width 42 height 9
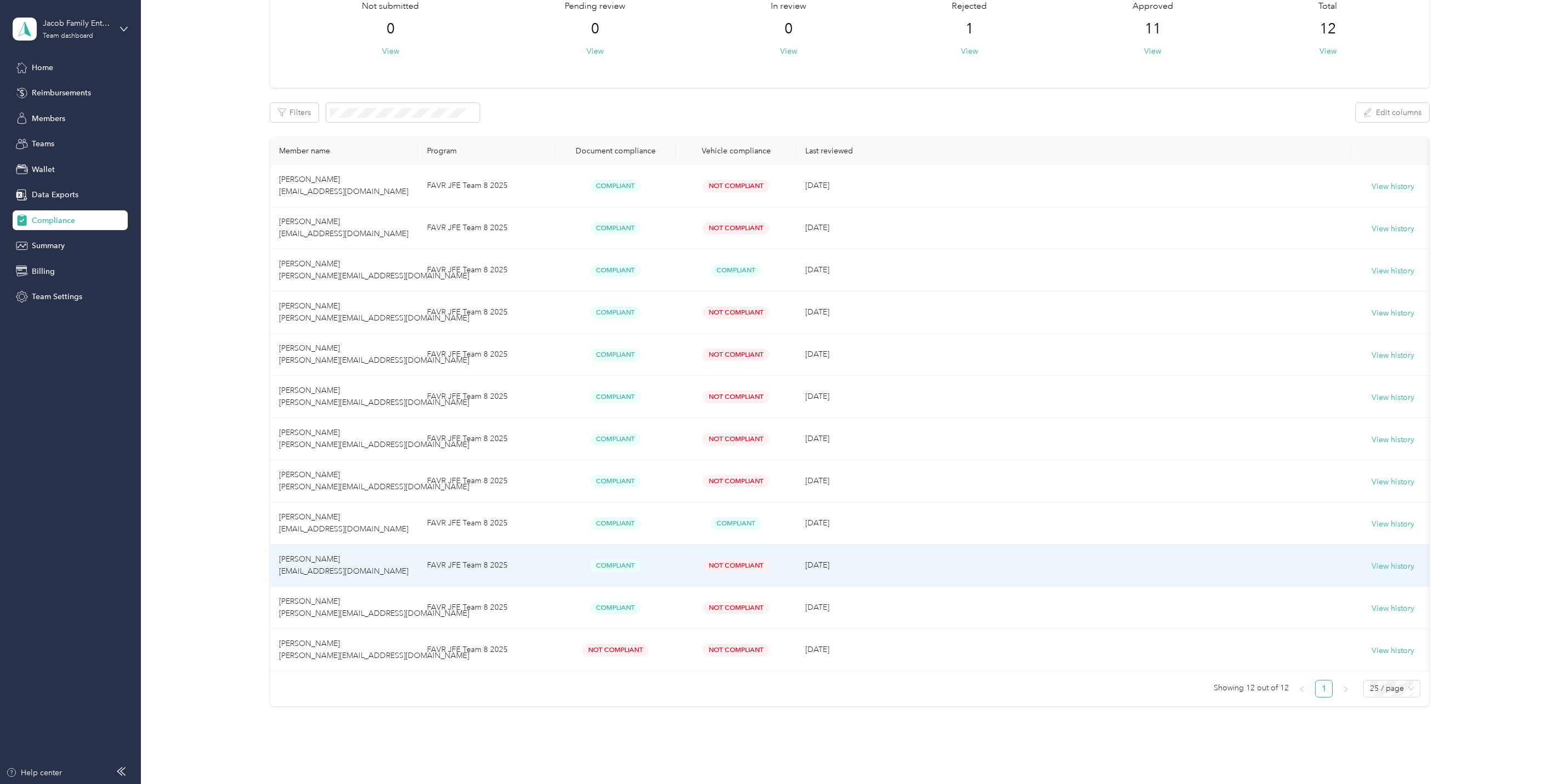
scroll to position [117, 0]
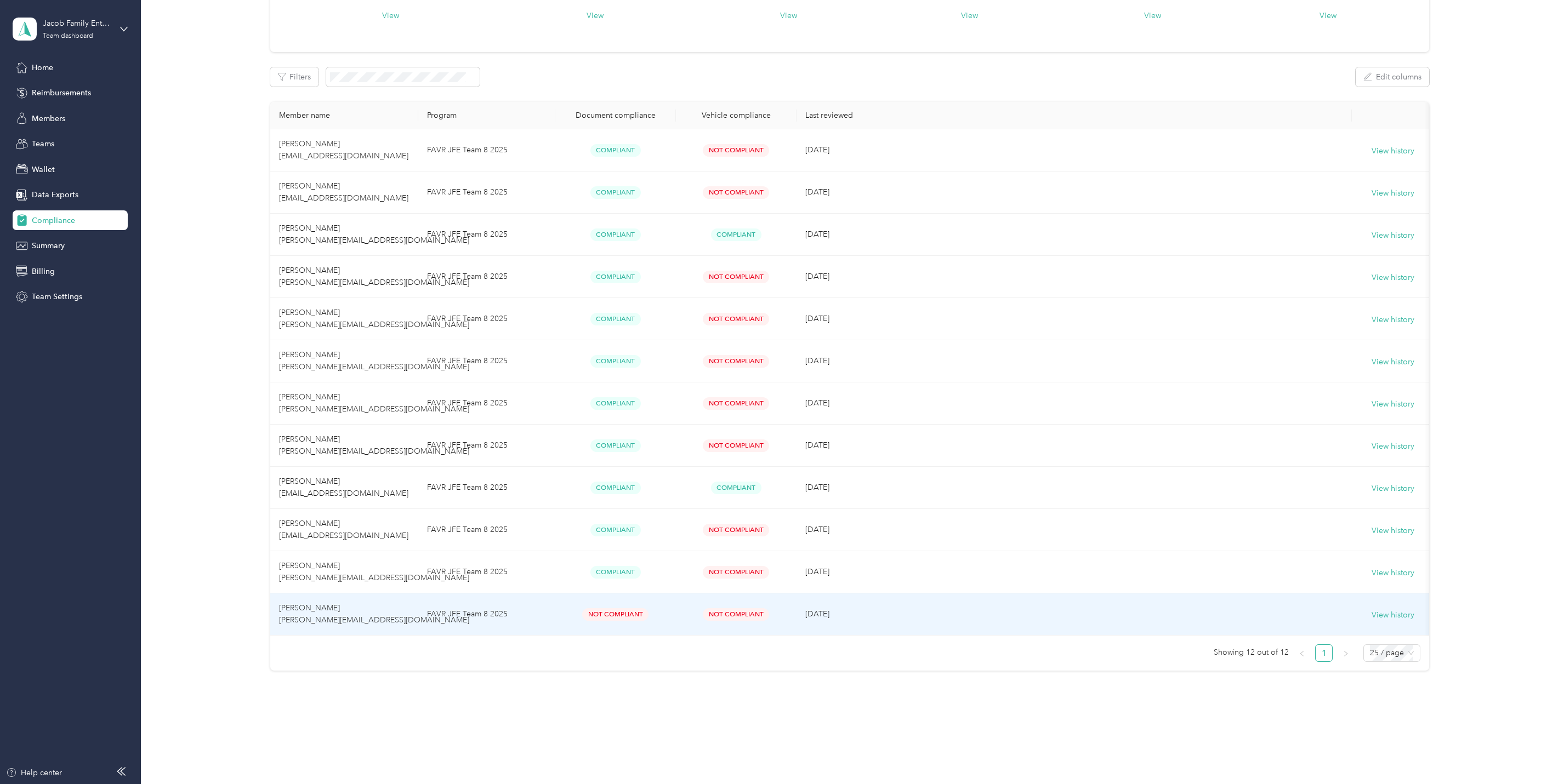
click at [362, 609] on td "[PERSON_NAME] [PERSON_NAME][EMAIL_ADDRESS][DOMAIN_NAME]" at bounding box center [344, 615] width 148 height 42
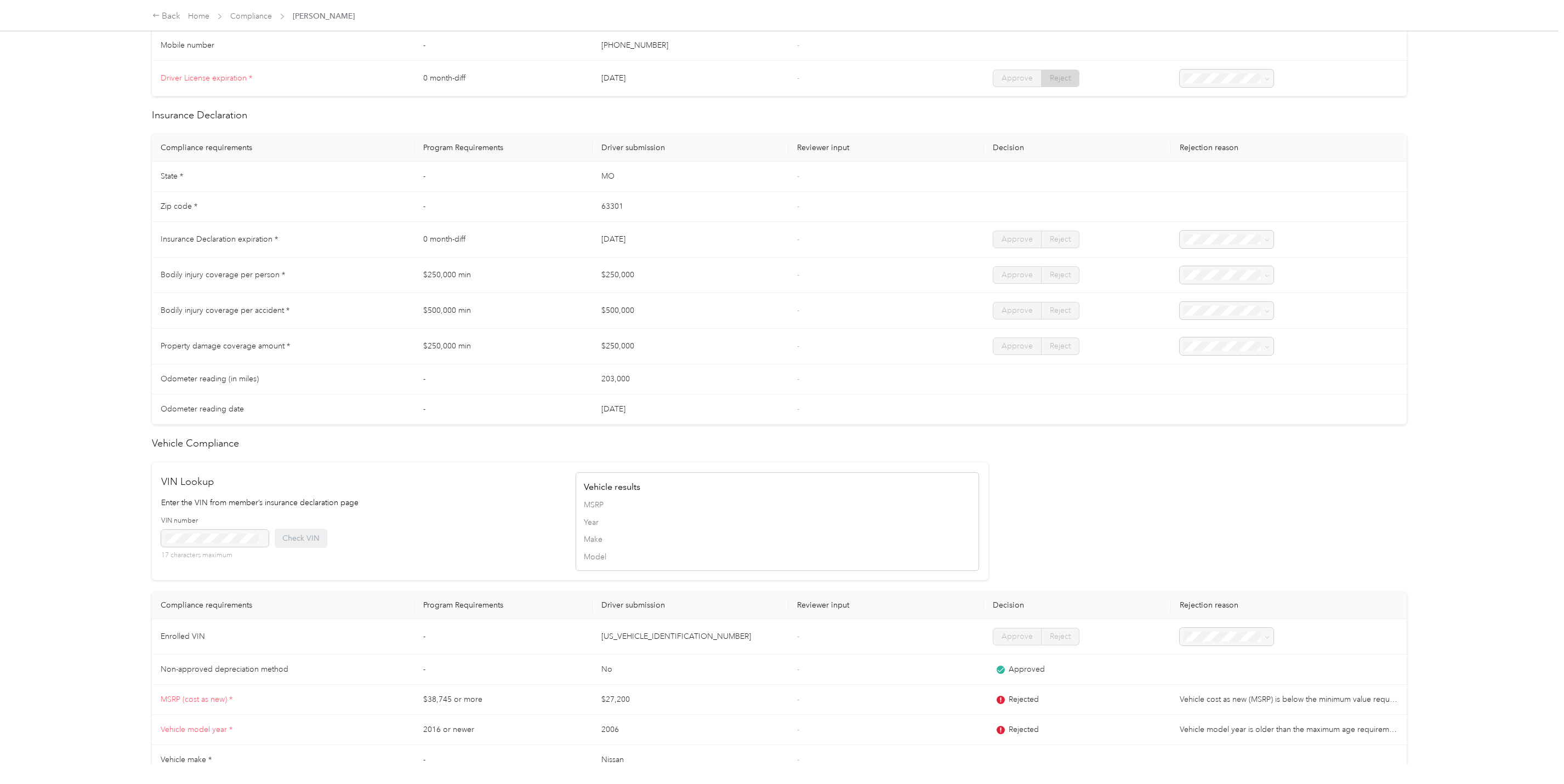
scroll to position [438, 0]
